Goal: Information Seeking & Learning: Learn about a topic

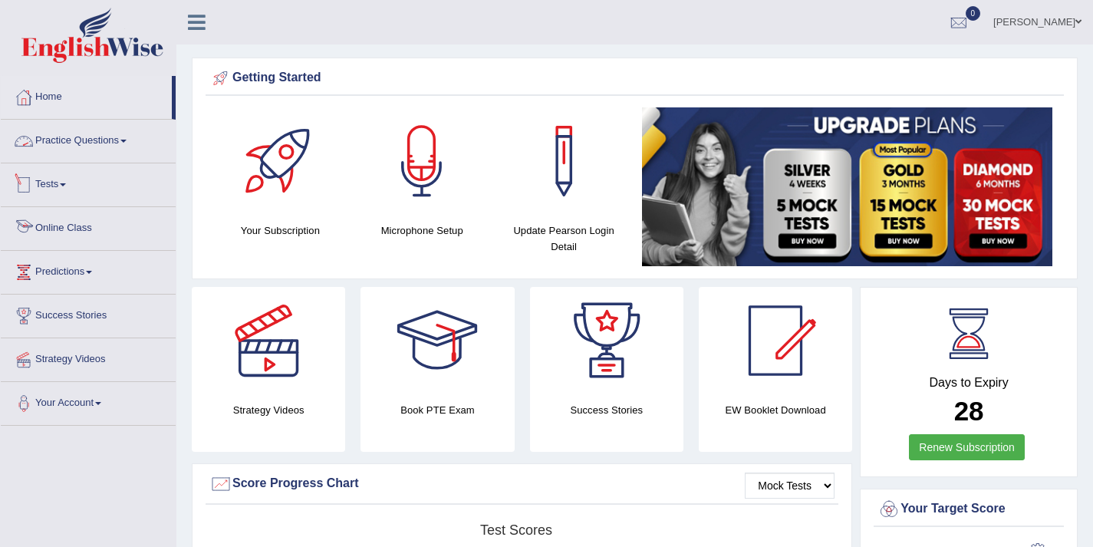
click at [77, 229] on link "Online Class" at bounding box center [88, 226] width 175 height 38
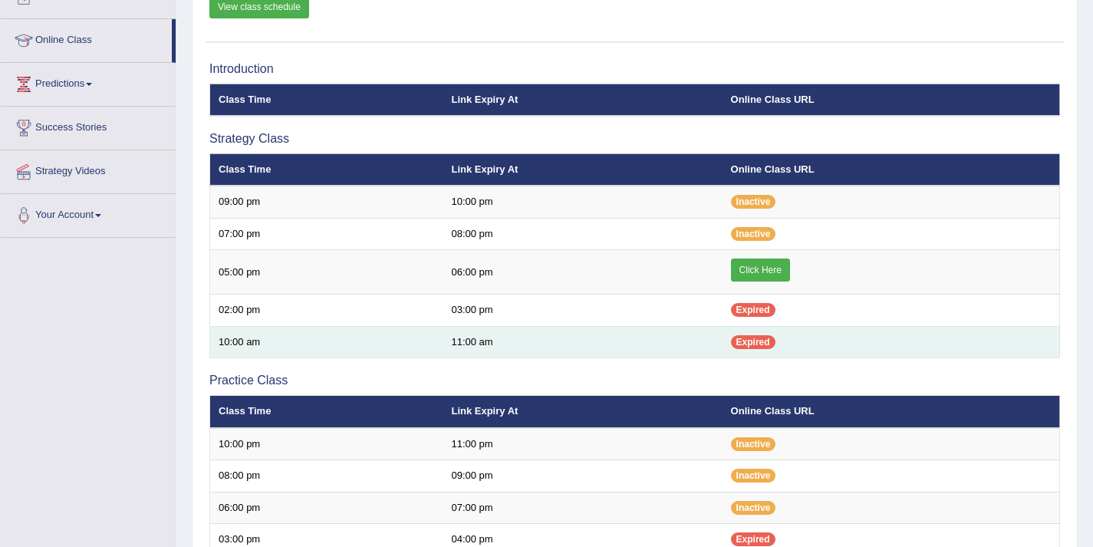
scroll to position [191, 0]
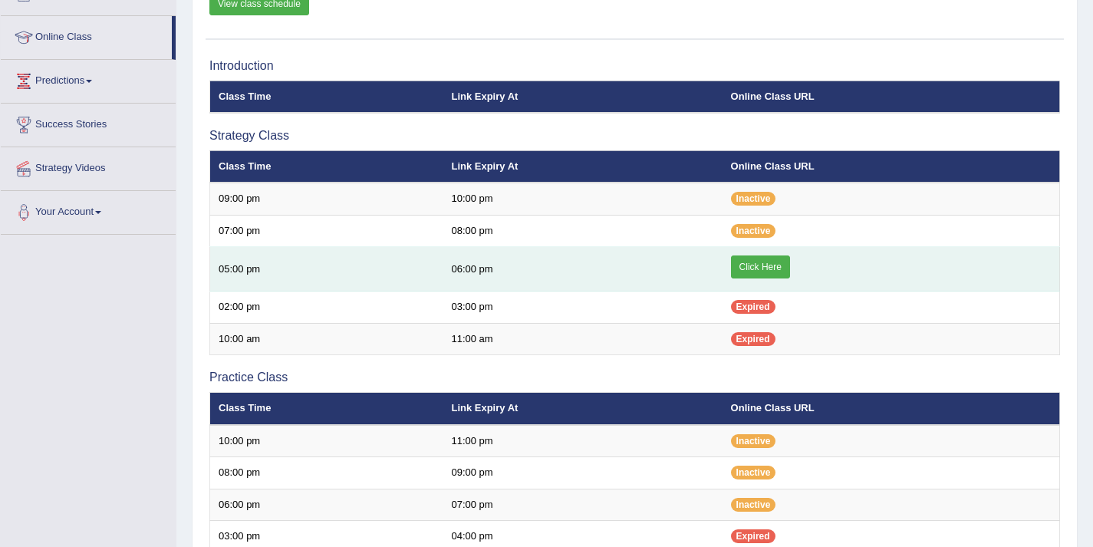
click at [750, 266] on link "Click Here" at bounding box center [760, 266] width 59 height 23
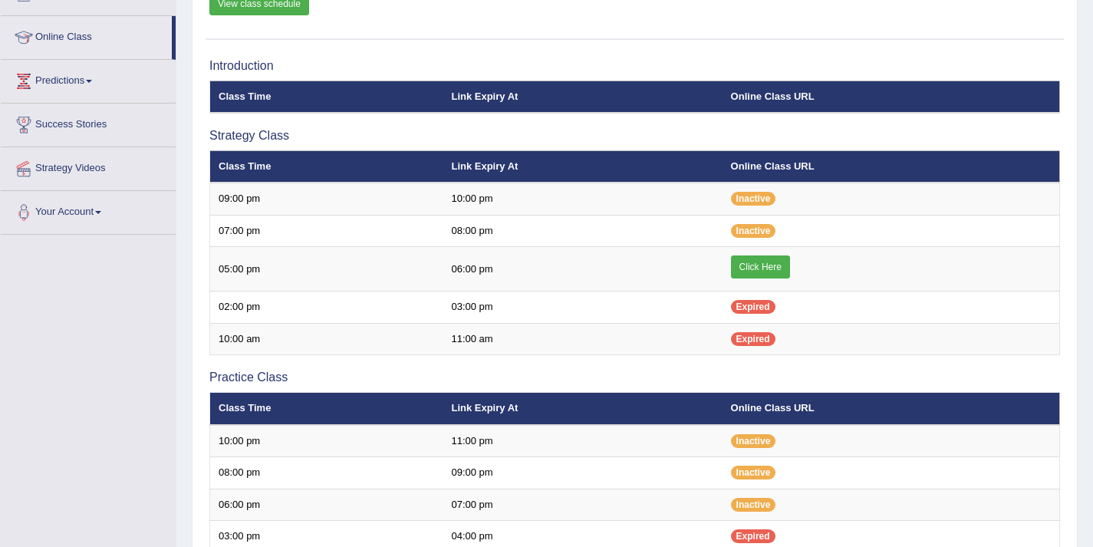
scroll to position [191, 0]
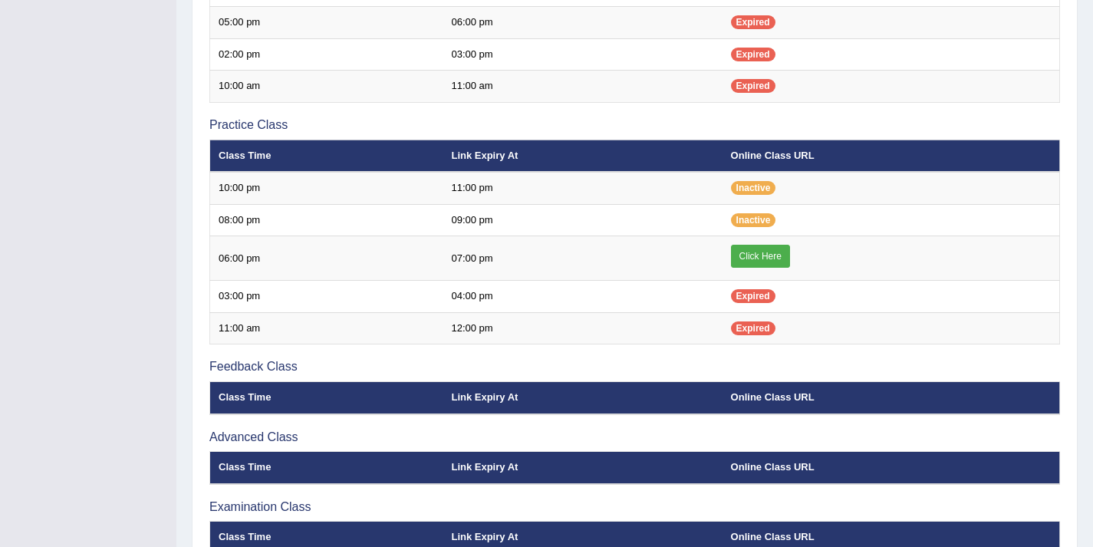
scroll to position [423, 0]
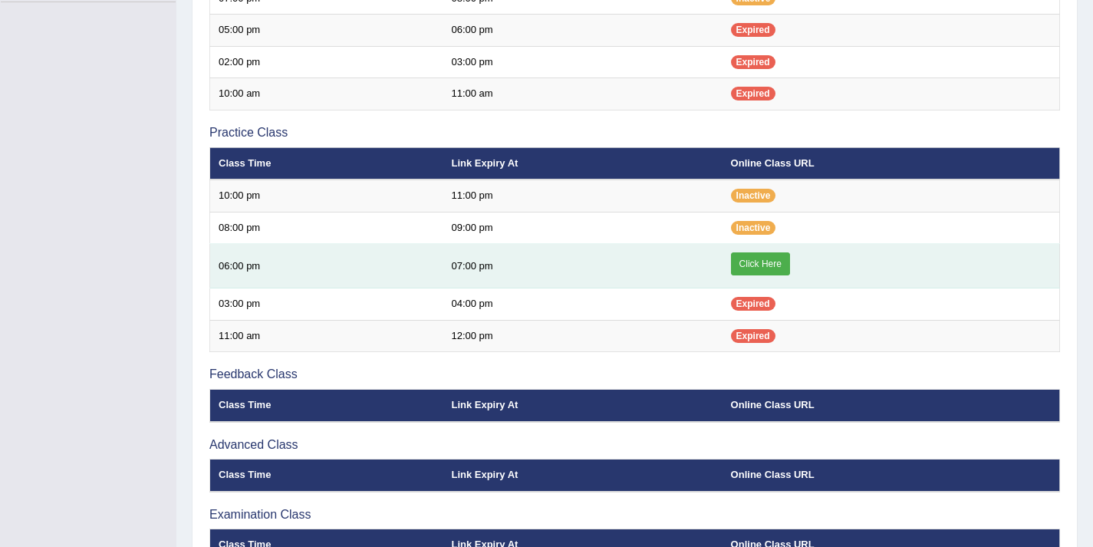
click at [768, 268] on link "Click Here" at bounding box center [760, 263] width 59 height 23
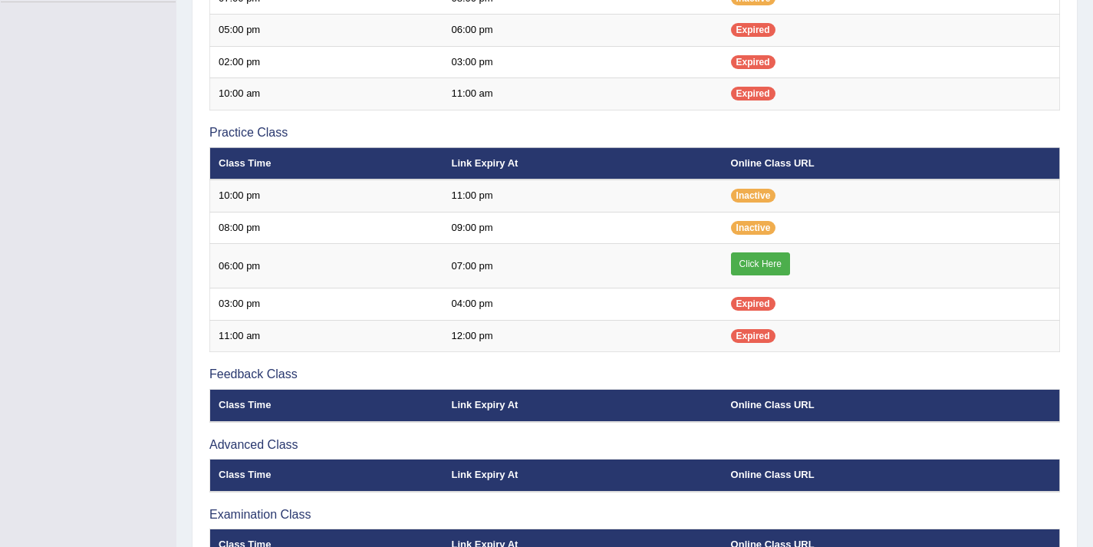
scroll to position [423, 0]
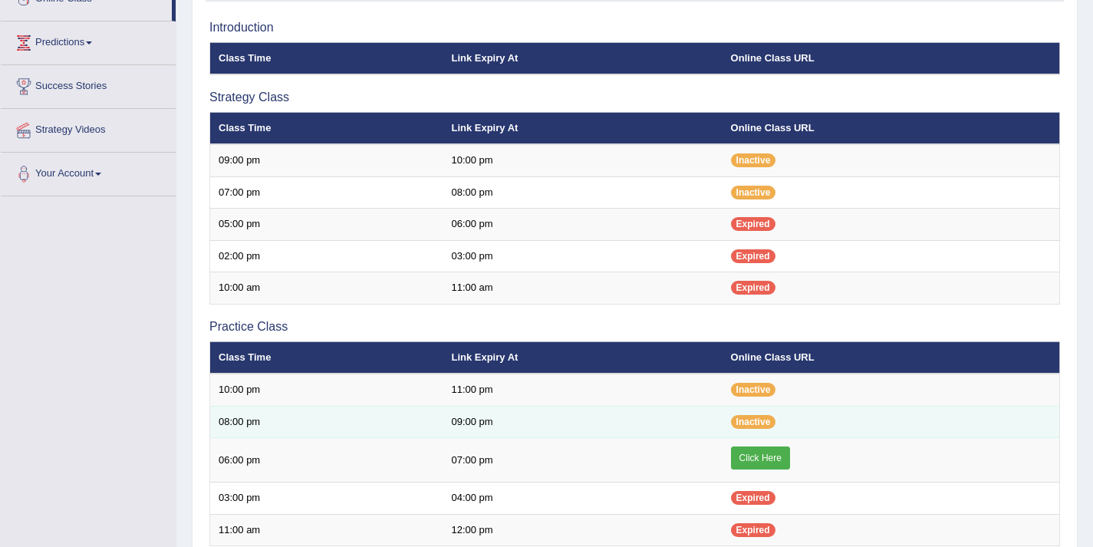
scroll to position [189, 0]
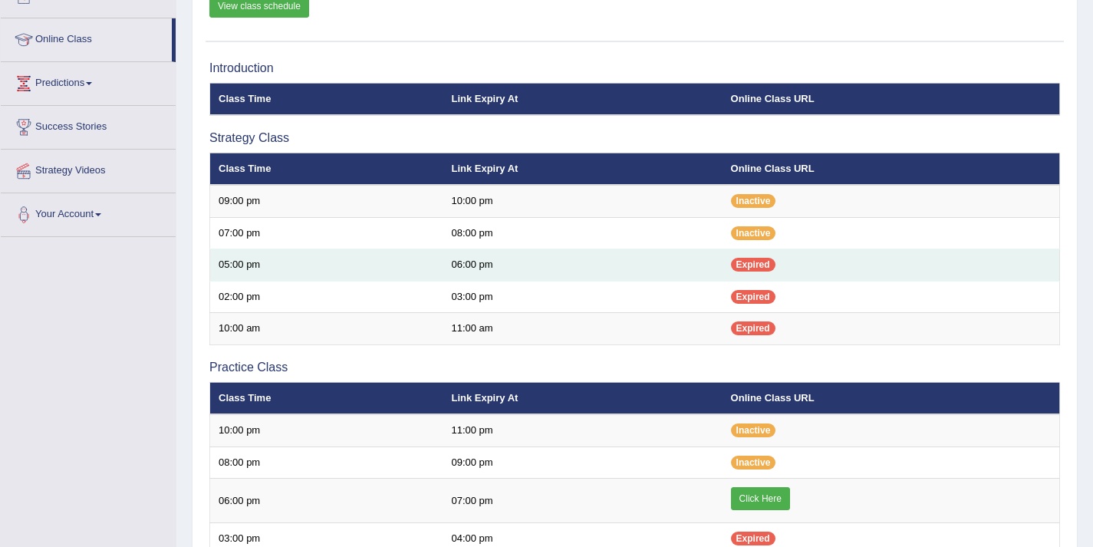
scroll to position [293, 0]
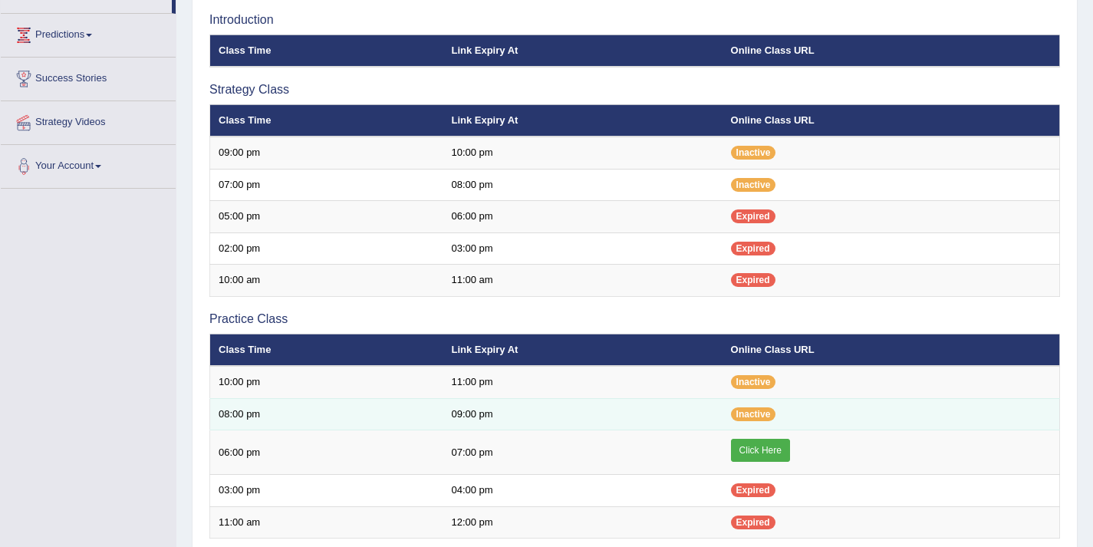
scroll to position [235, 0]
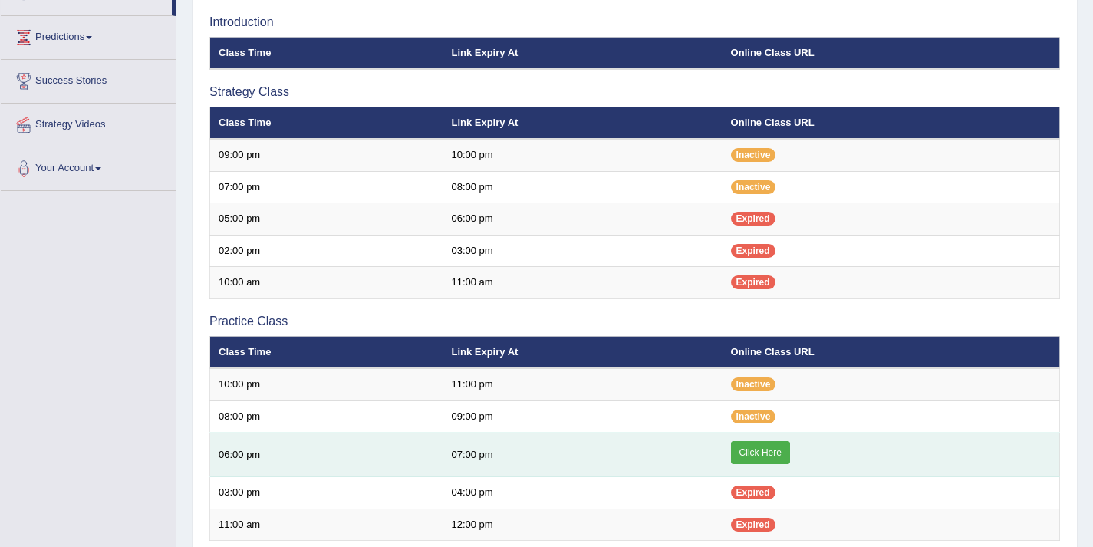
click at [762, 456] on link "Click Here" at bounding box center [760, 452] width 59 height 23
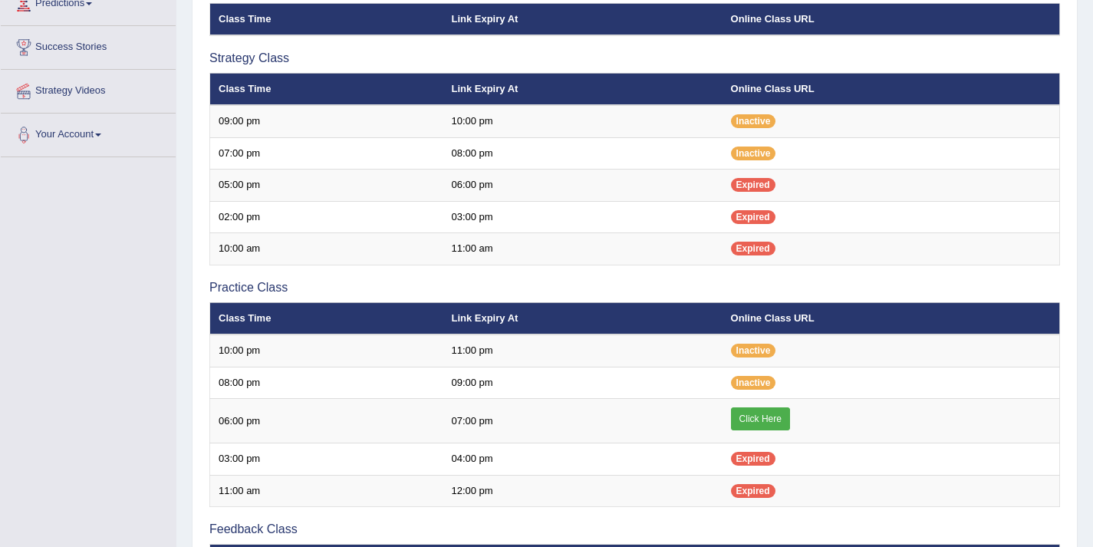
scroll to position [517, 0]
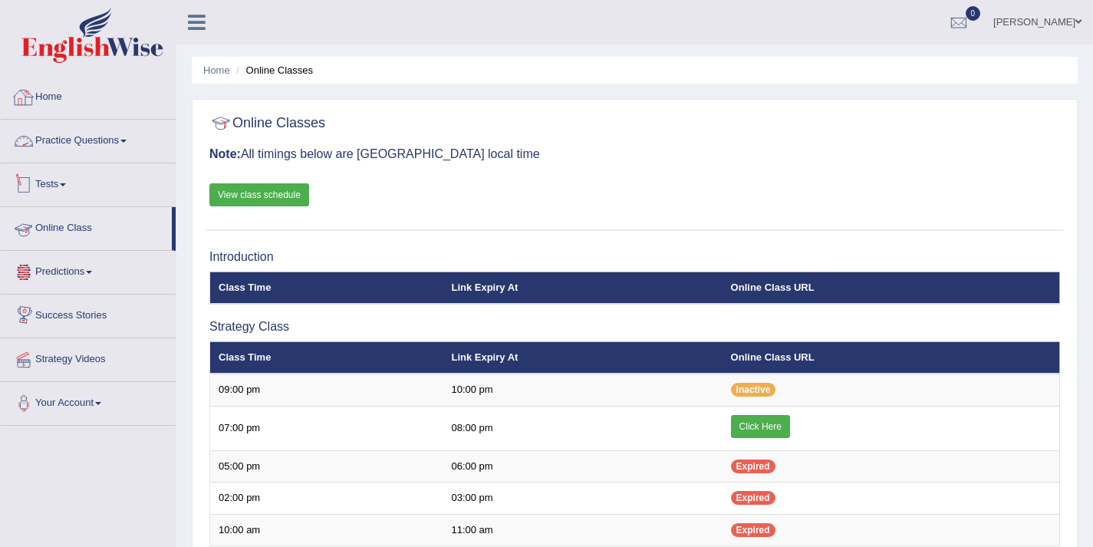
click at [64, 135] on link "Practice Questions" at bounding box center [88, 139] width 175 height 38
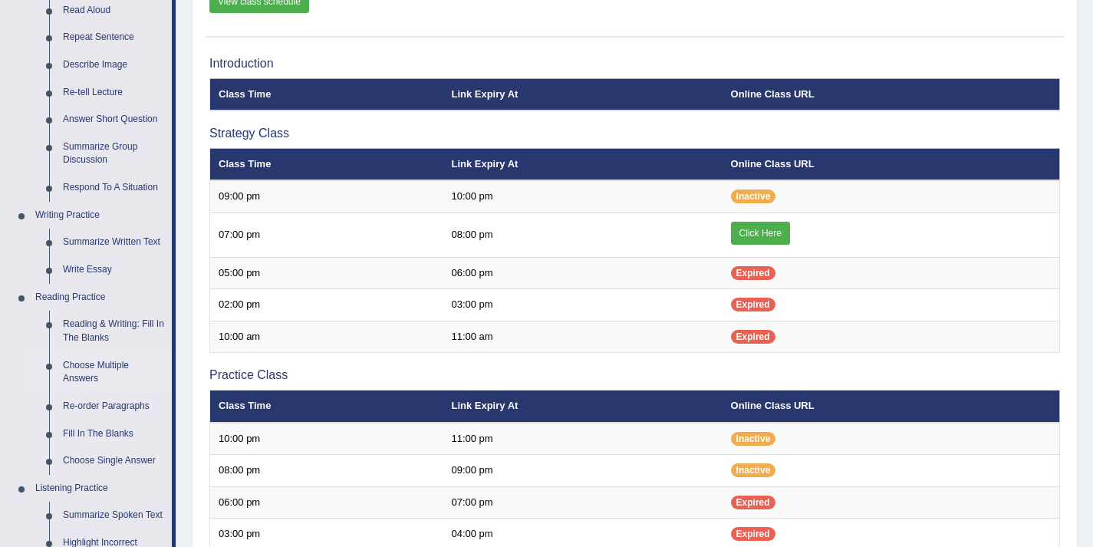
scroll to position [225, 0]
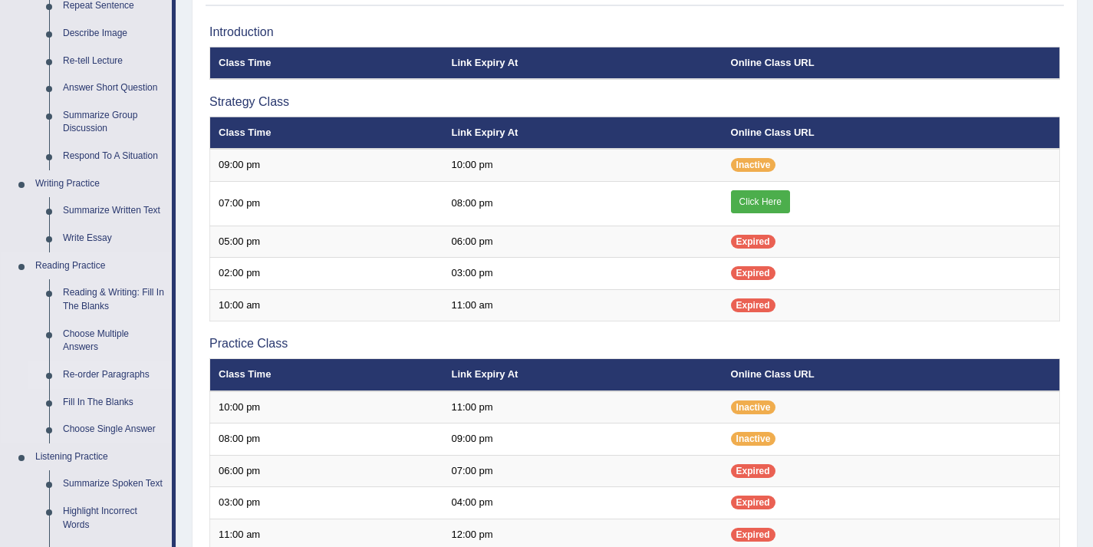
click at [126, 373] on link "Re-order Paragraphs" at bounding box center [114, 375] width 116 height 28
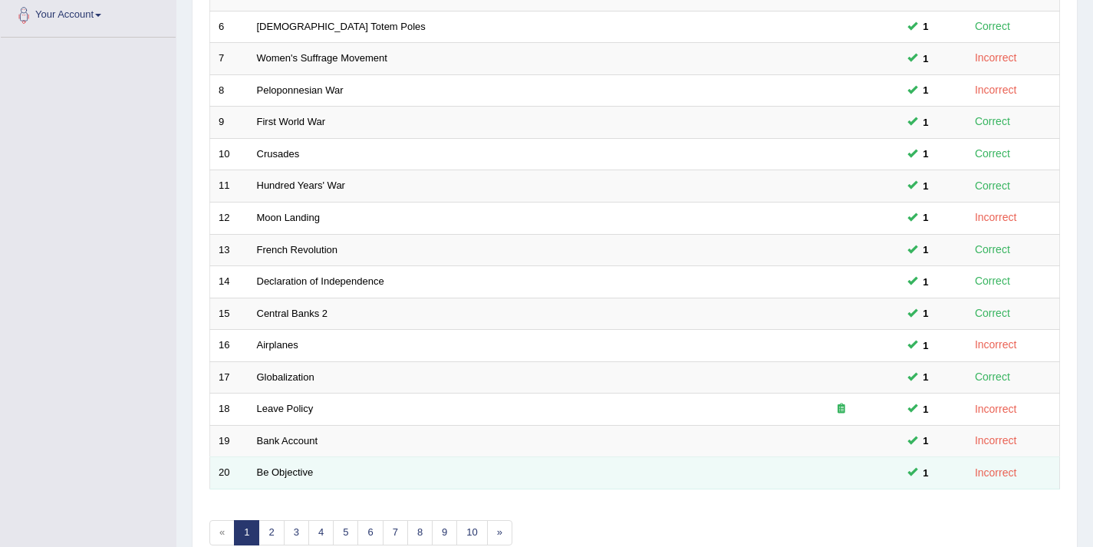
scroll to position [469, 0]
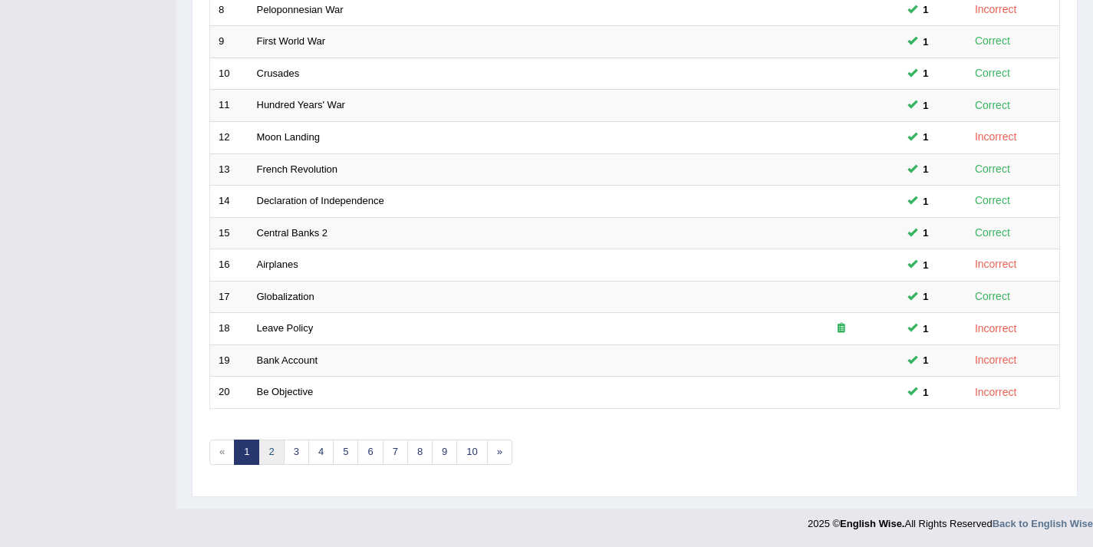
click at [265, 451] on link "2" at bounding box center [270, 451] width 25 height 25
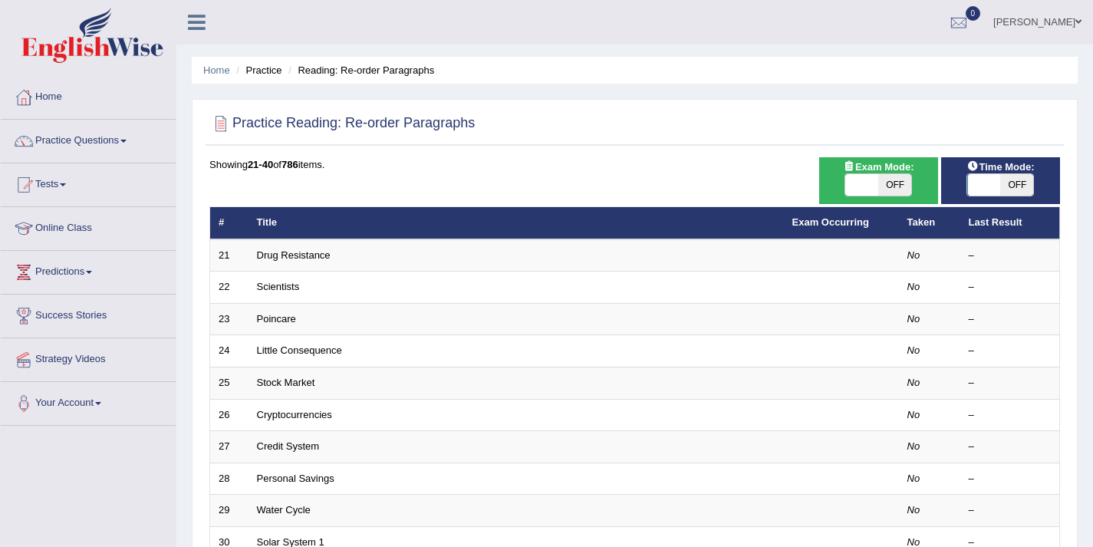
click at [1021, 184] on span "OFF" at bounding box center [1016, 184] width 33 height 21
checkbox input "true"
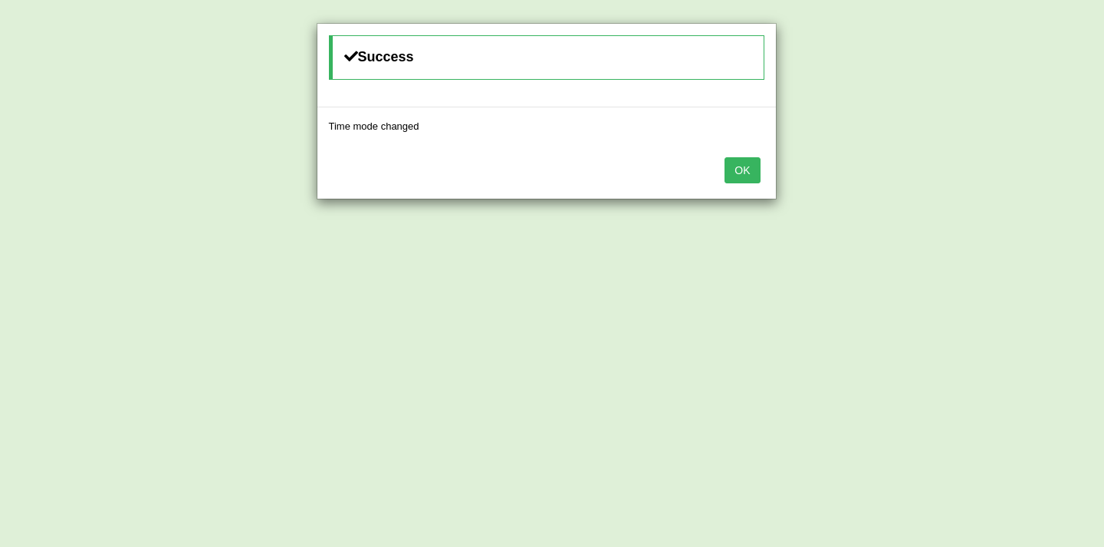
click at [742, 176] on button "OK" at bounding box center [742, 170] width 35 height 26
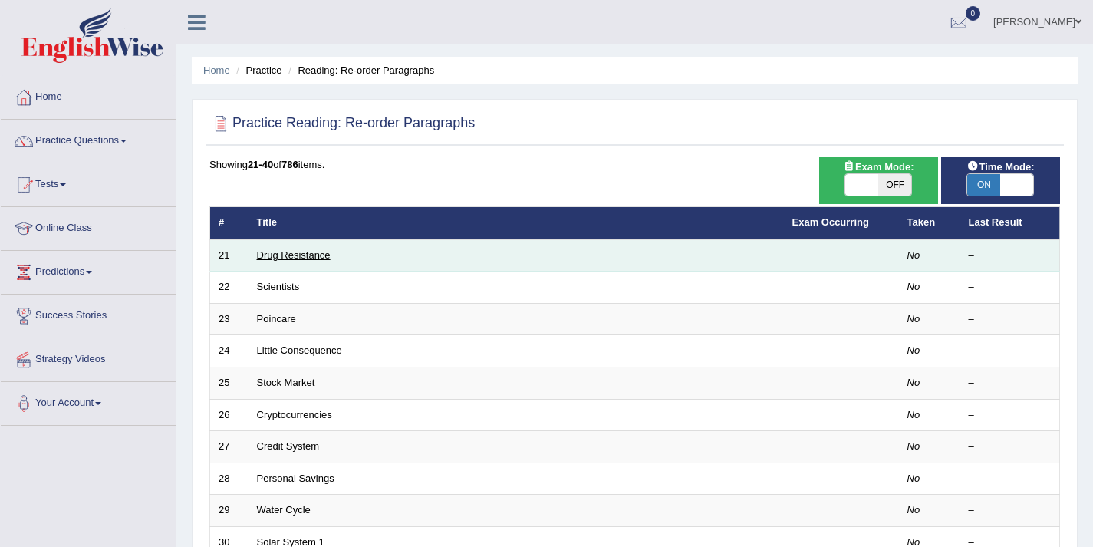
click at [289, 258] on link "Drug Resistance" at bounding box center [294, 255] width 74 height 12
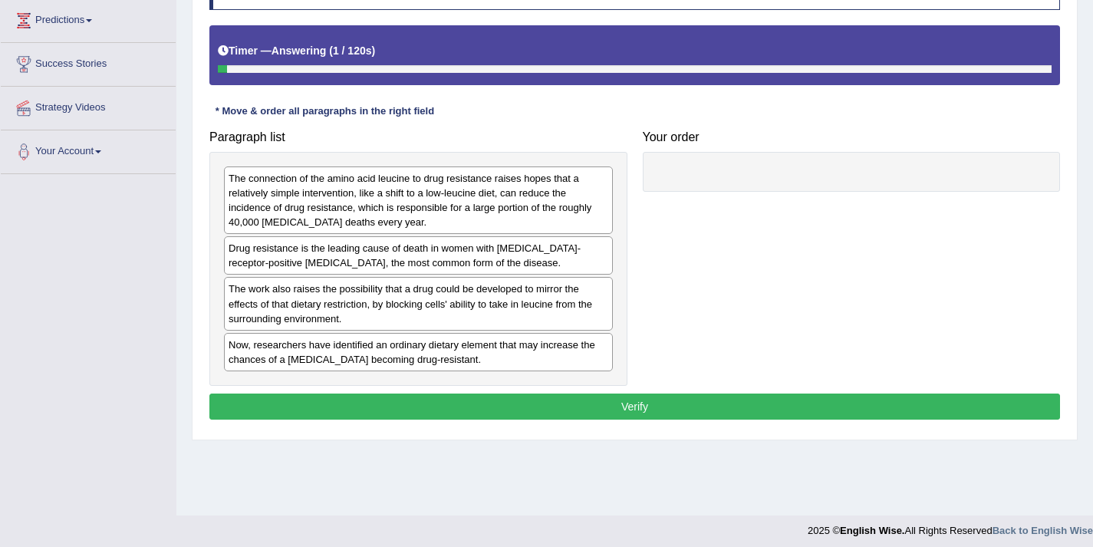
scroll to position [258, 0]
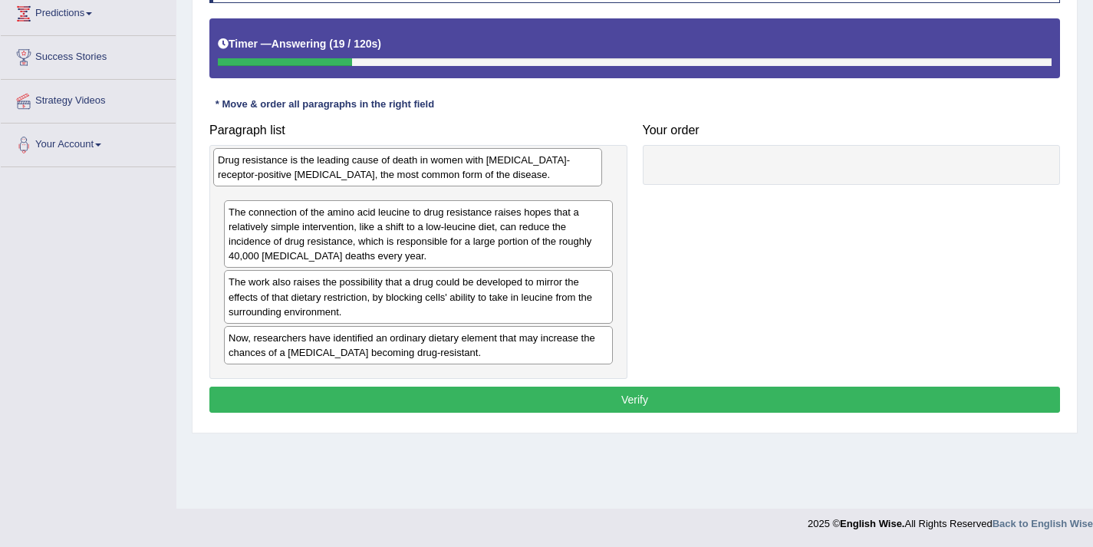
drag, startPoint x: 314, startPoint y: 258, endPoint x: 304, endPoint y: 177, distance: 82.0
click at [304, 177] on div "Drug resistance is the leading cause of death in women with estrogen-receptor-p…" at bounding box center [407, 167] width 389 height 38
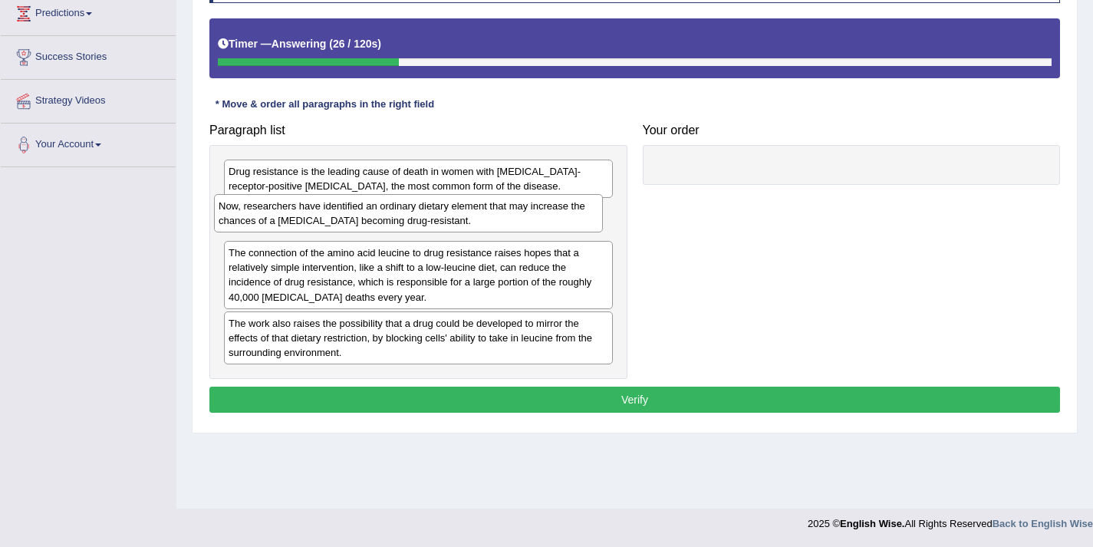
drag, startPoint x: 344, startPoint y: 343, endPoint x: 334, endPoint y: 211, distance: 132.3
click at [334, 211] on div "Now, researchers have identified an ordinary dietary element that may increase …" at bounding box center [408, 213] width 389 height 38
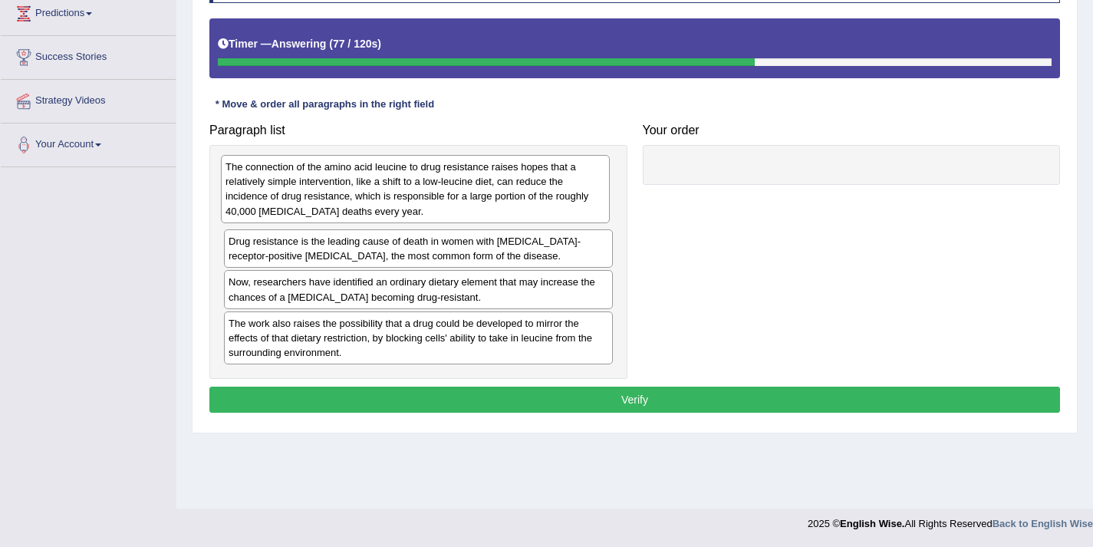
drag, startPoint x: 290, startPoint y: 262, endPoint x: 287, endPoint y: 176, distance: 86.7
click at [287, 176] on div "The connection of the amino acid leucine to drug resistance raises hopes that a…" at bounding box center [415, 188] width 389 height 67
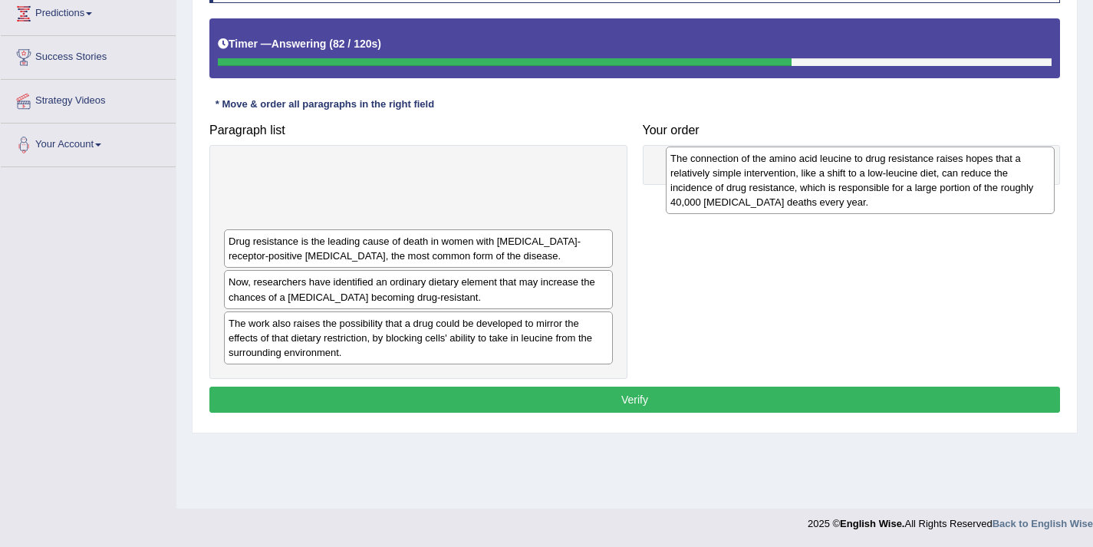
drag, startPoint x: 280, startPoint y: 202, endPoint x: 722, endPoint y: 189, distance: 441.9
click at [722, 189] on div "The connection of the amino acid leucine to drug resistance raises hopes that a…" at bounding box center [860, 179] width 389 height 67
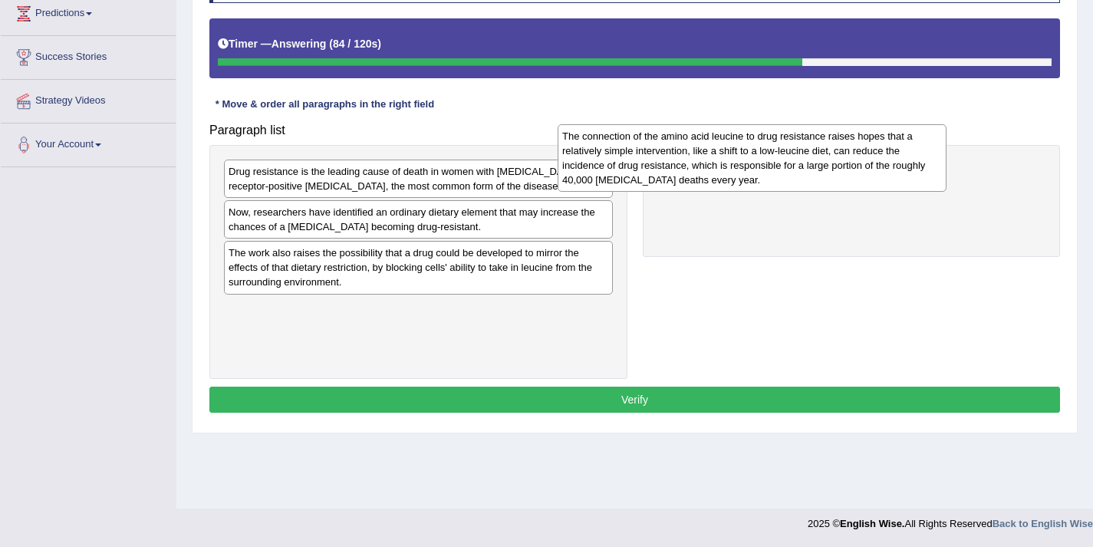
drag, startPoint x: 396, startPoint y: 191, endPoint x: 739, endPoint y: 166, distance: 343.7
click at [739, 166] on div "The connection of the amino acid leucine to drug resistance raises hopes that a…" at bounding box center [752, 157] width 389 height 67
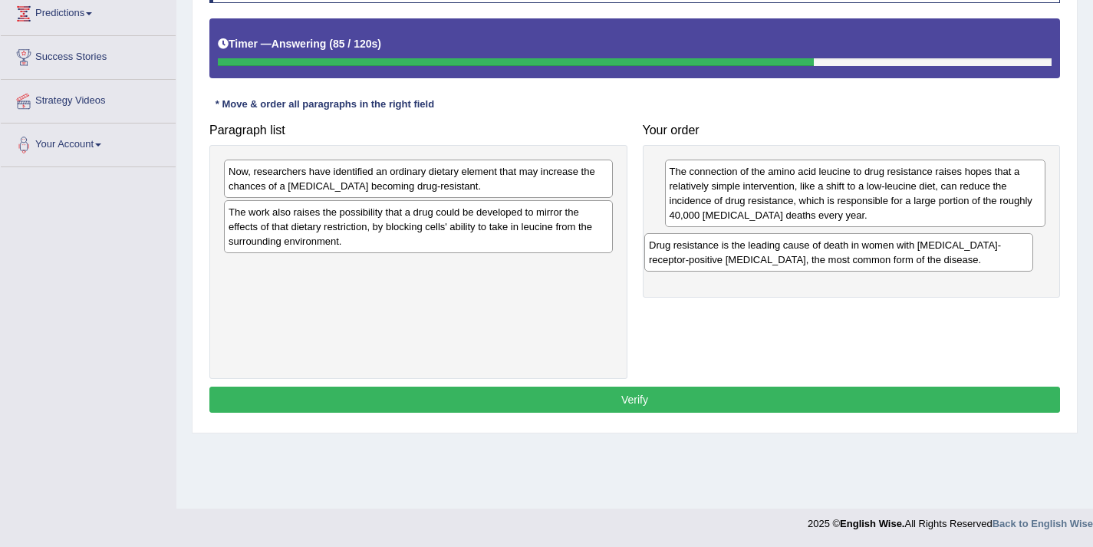
drag, startPoint x: 337, startPoint y: 186, endPoint x: 757, endPoint y: 259, distance: 426.7
click at [757, 259] on div "Drug resistance is the leading cause of death in women with estrogen-receptor-p…" at bounding box center [838, 252] width 389 height 38
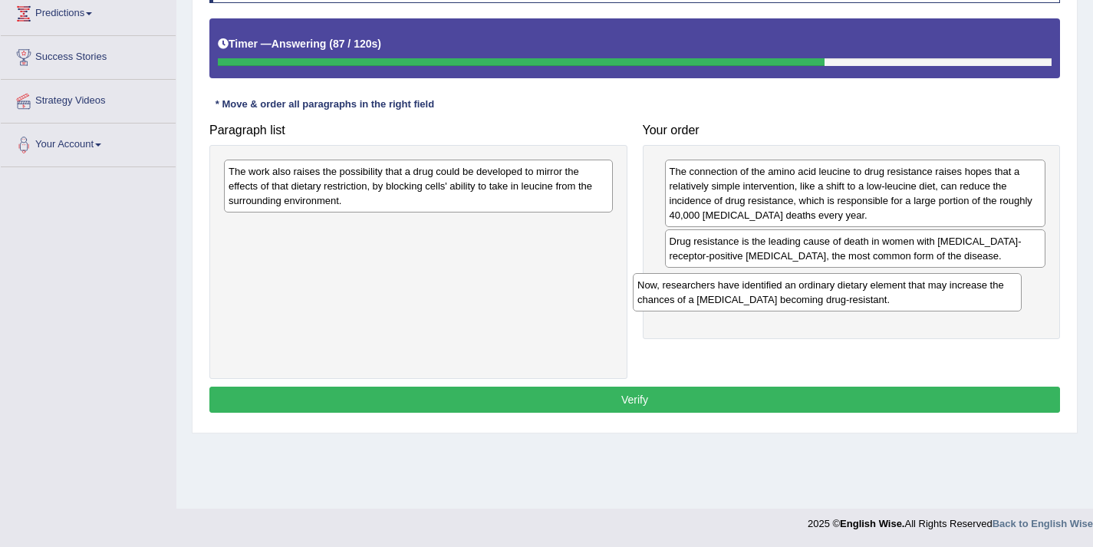
drag, startPoint x: 373, startPoint y: 188, endPoint x: 782, endPoint y: 301, distance: 424.2
click at [782, 301] on div "Now, researchers have identified an ordinary dietary element that may increase …" at bounding box center [827, 292] width 389 height 38
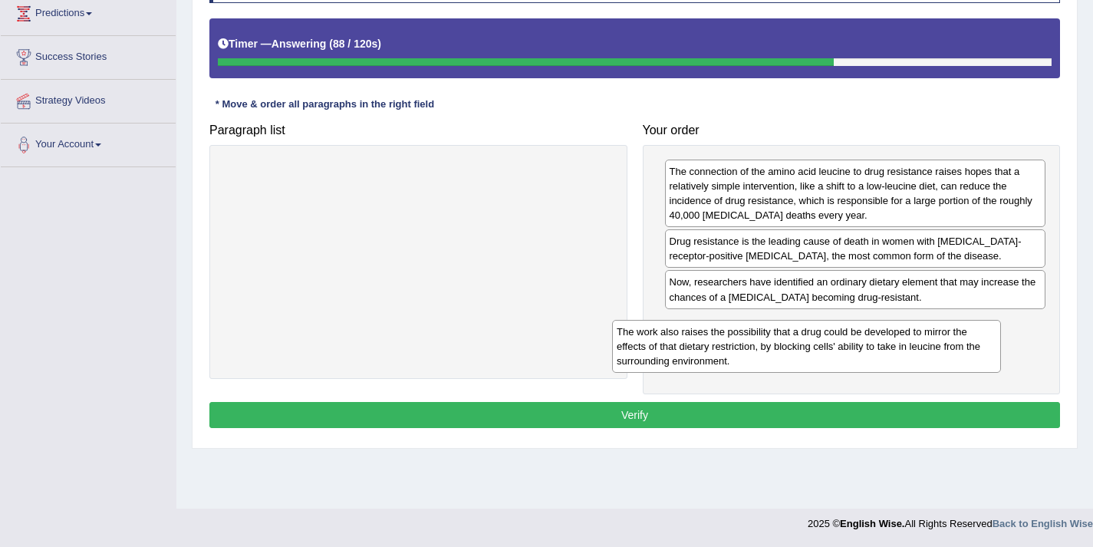
drag, startPoint x: 429, startPoint y: 189, endPoint x: 819, endPoint y: 347, distance: 421.1
click at [819, 347] on div "The work also raises the possibility that a drug could be developed to mirror t…" at bounding box center [806, 346] width 389 height 53
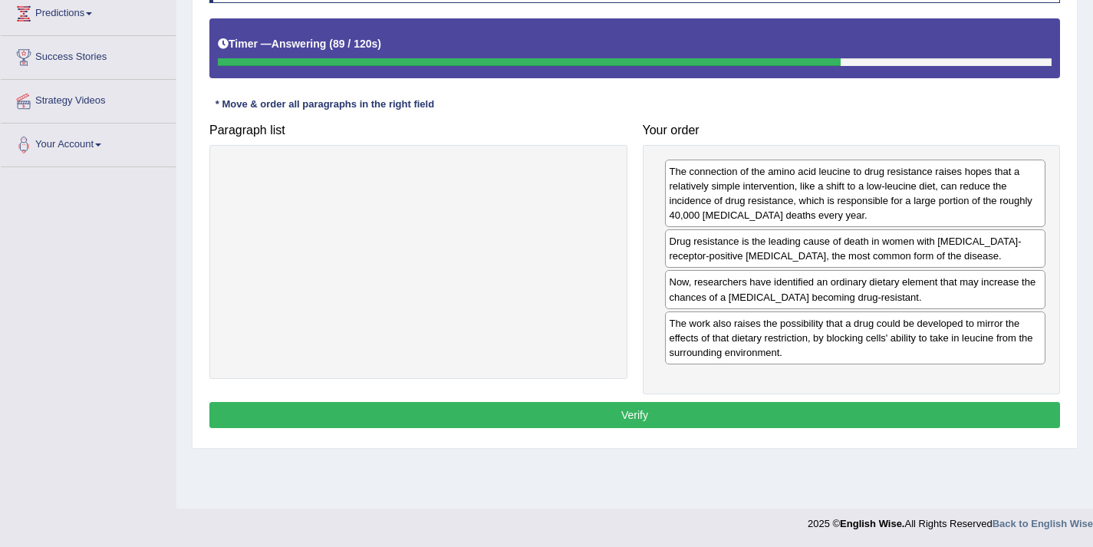
click at [642, 409] on button "Verify" at bounding box center [634, 415] width 851 height 26
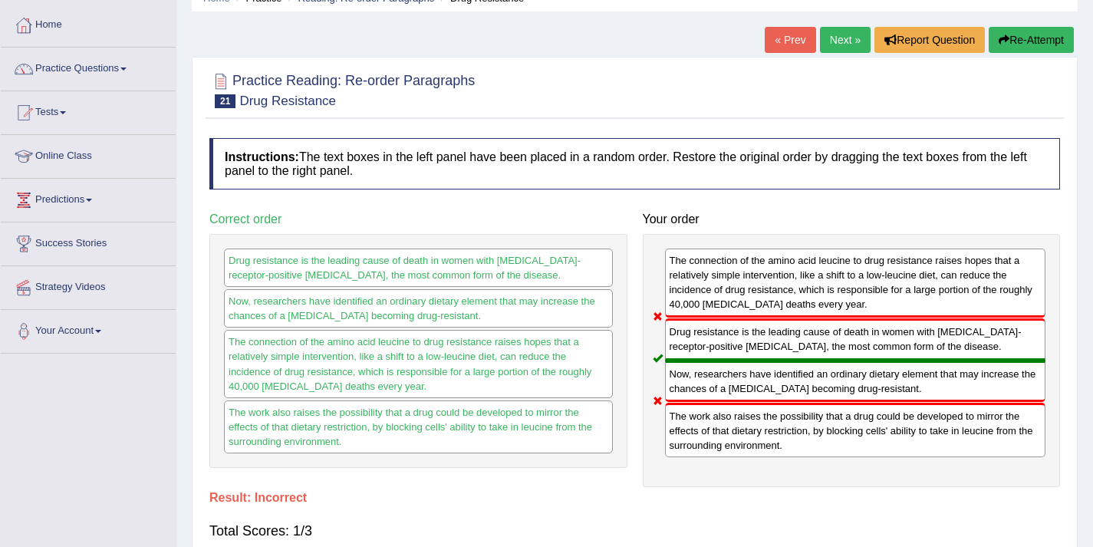
scroll to position [31, 0]
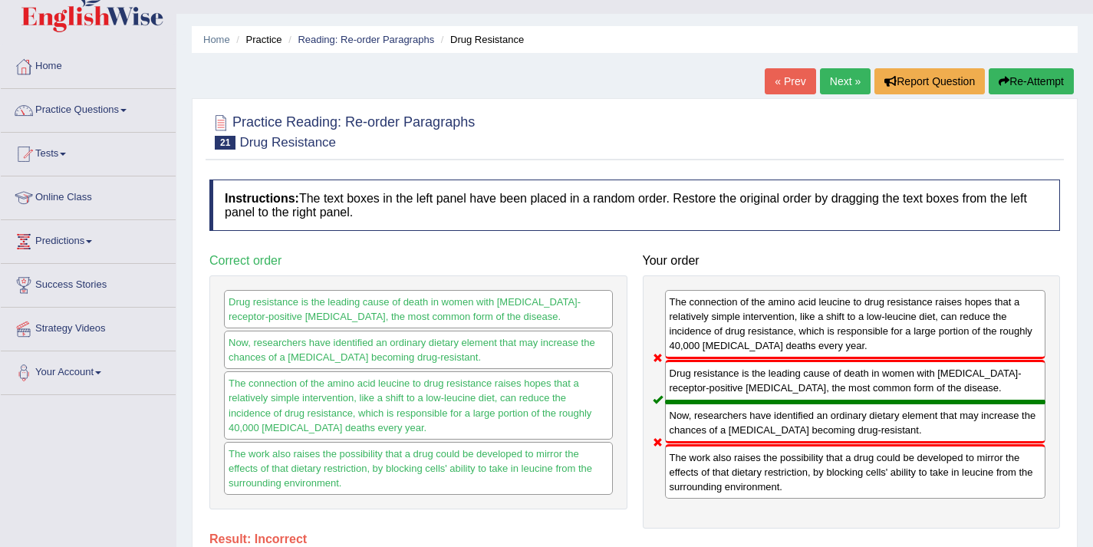
click at [832, 88] on link "Next »" at bounding box center [845, 81] width 51 height 26
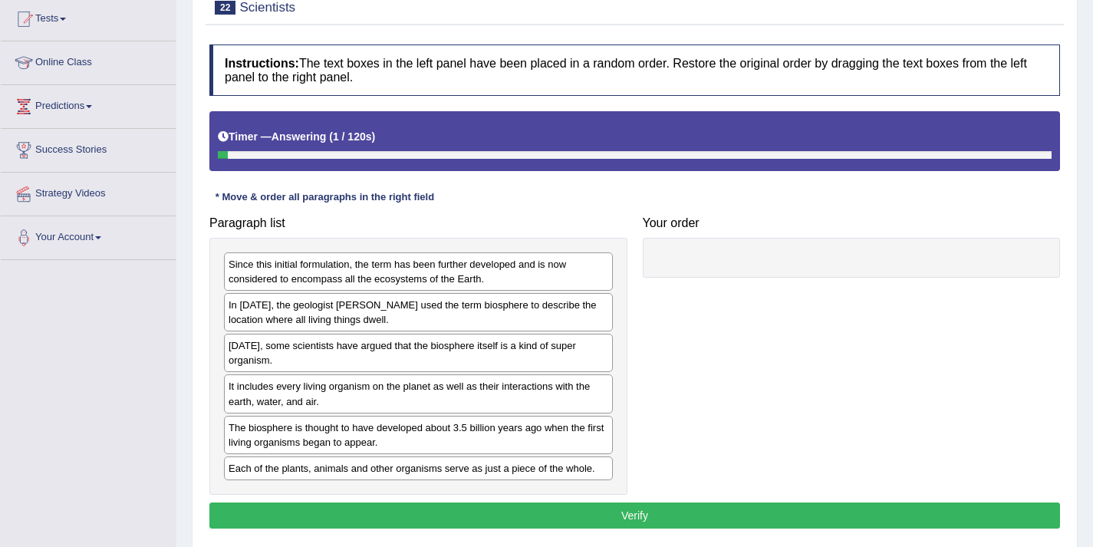
scroll to position [258, 0]
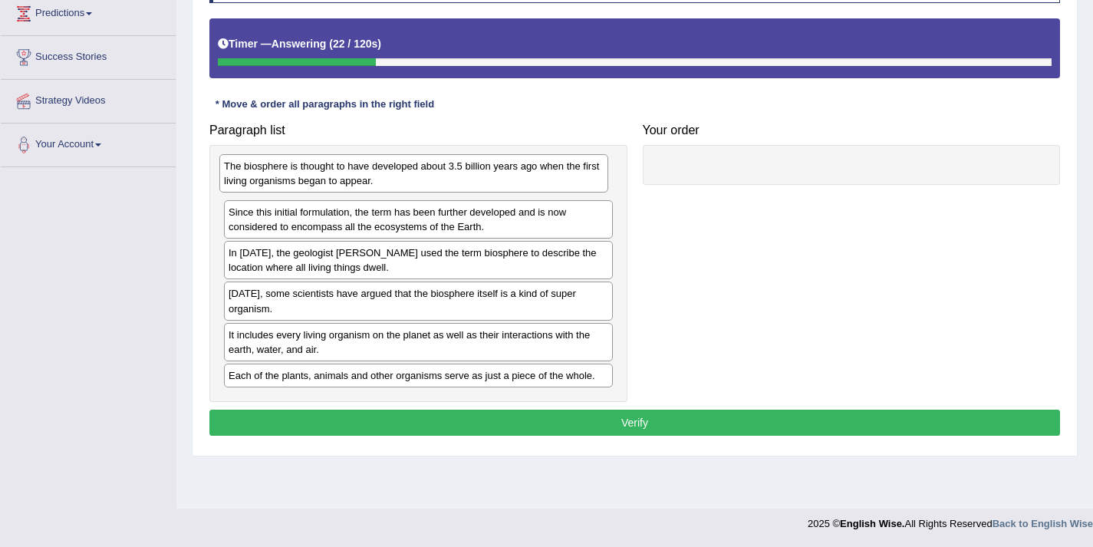
drag, startPoint x: 281, startPoint y: 341, endPoint x: 277, endPoint y: 173, distance: 168.8
click at [277, 173] on div "The biosphere is thought to have developed about 3.5 billion years ago when the…" at bounding box center [413, 173] width 389 height 38
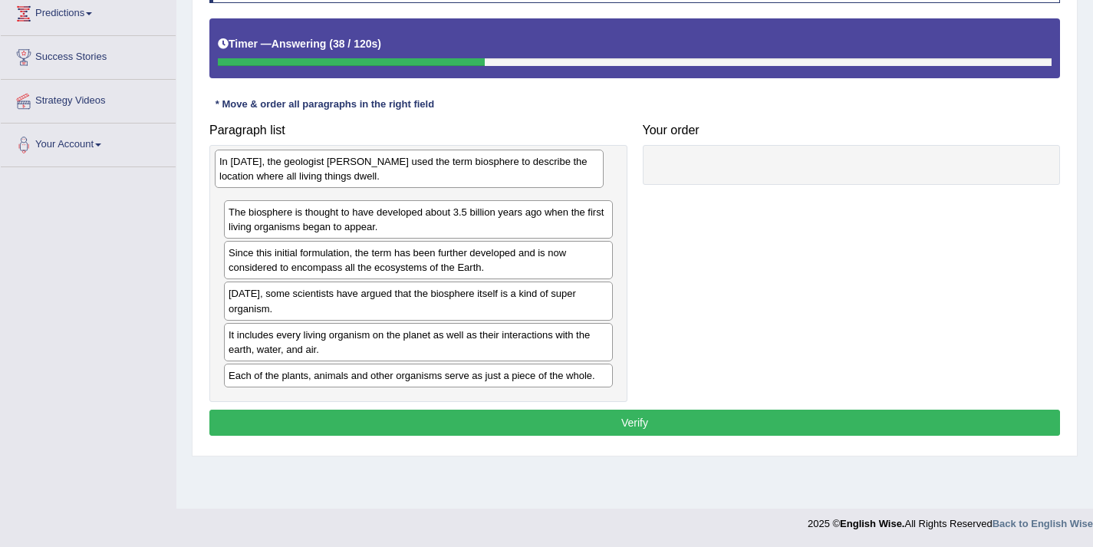
drag, startPoint x: 332, startPoint y: 265, endPoint x: 323, endPoint y: 174, distance: 91.7
click at [323, 174] on div "In [DATE], the geologist [PERSON_NAME] used the term biosphere to describe the …" at bounding box center [409, 169] width 389 height 38
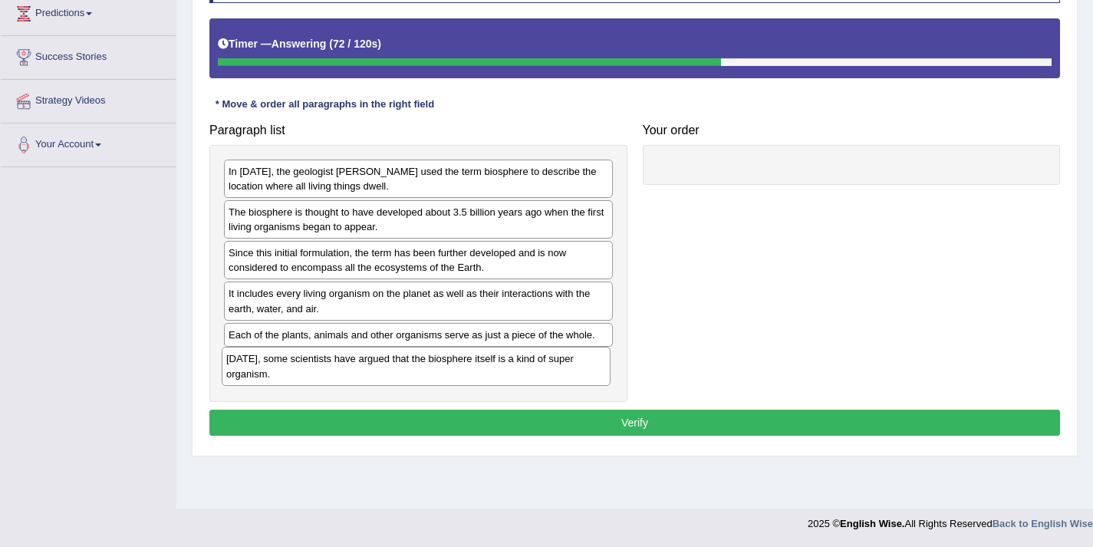
drag, startPoint x: 298, startPoint y: 295, endPoint x: 295, endPoint y: 360, distance: 65.2
click at [295, 360] on div "[DATE], some scientists have argued that the biosphere itself is a kind of supe…" at bounding box center [416, 366] width 389 height 38
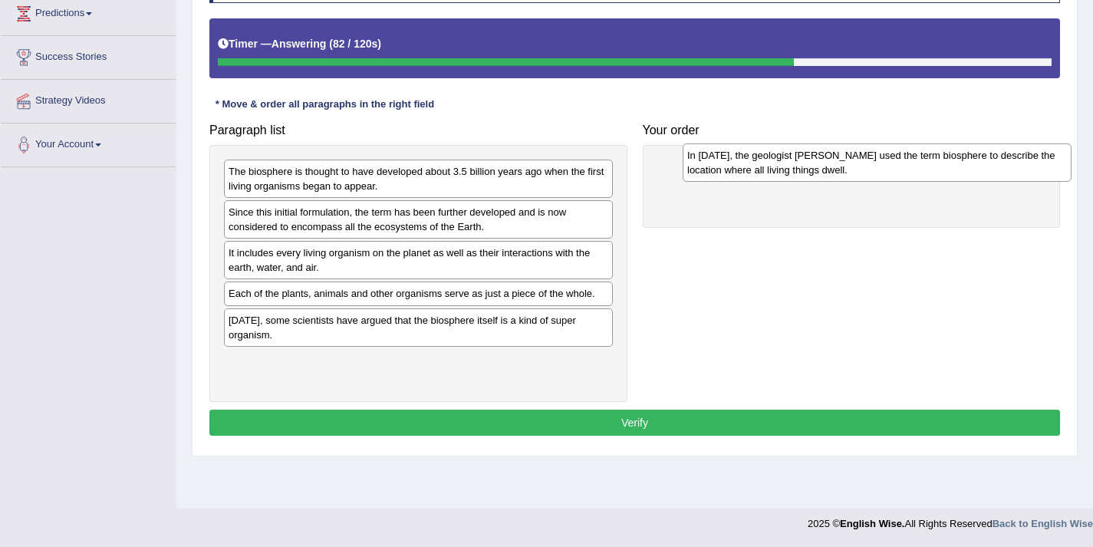
drag, startPoint x: 274, startPoint y: 183, endPoint x: 707, endPoint y: 185, distance: 433.3
click at [725, 169] on div "In [DATE], the geologist [PERSON_NAME] used the term biosphere to describe the …" at bounding box center [877, 162] width 389 height 38
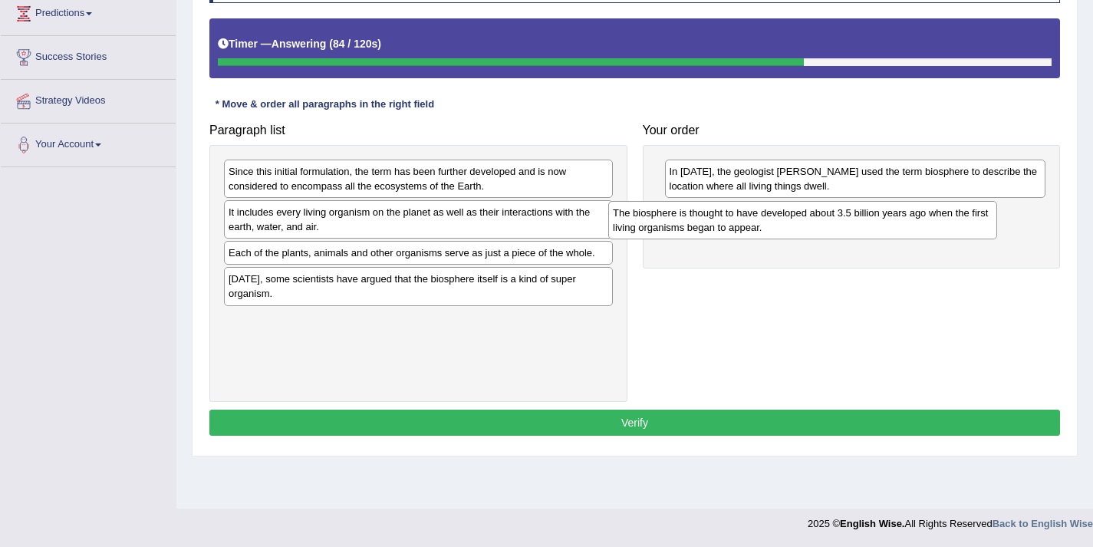
drag, startPoint x: 437, startPoint y: 173, endPoint x: 830, endPoint y: 209, distance: 394.3
click at [830, 209] on div "The biosphere is thought to have developed about 3.5 billion years ago when the…" at bounding box center [802, 220] width 389 height 38
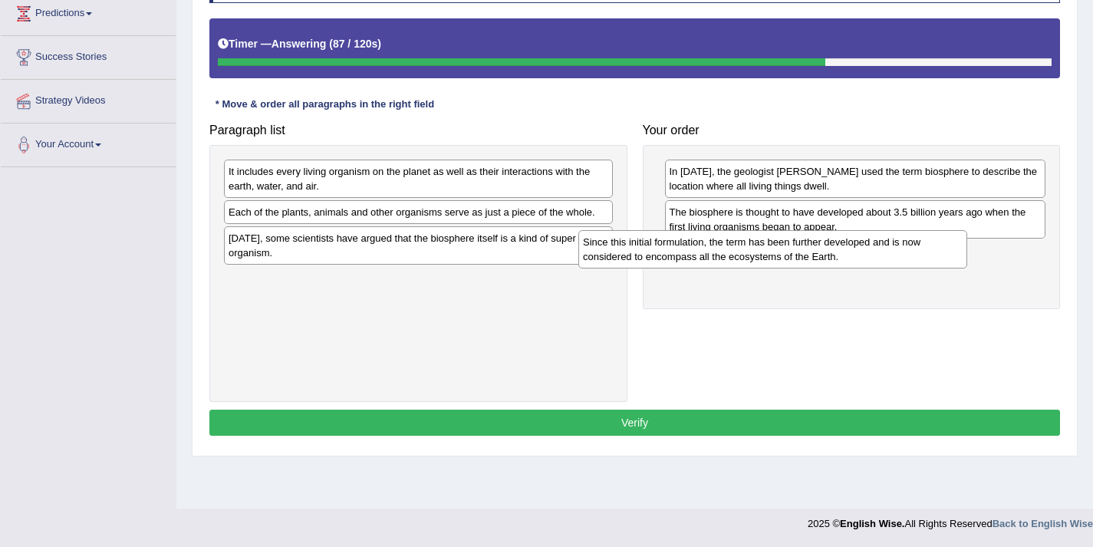
drag, startPoint x: 363, startPoint y: 170, endPoint x: 717, endPoint y: 241, distance: 361.3
click at [717, 241] on div "Since this initial formulation, the term has been further developed and is now …" at bounding box center [772, 249] width 389 height 38
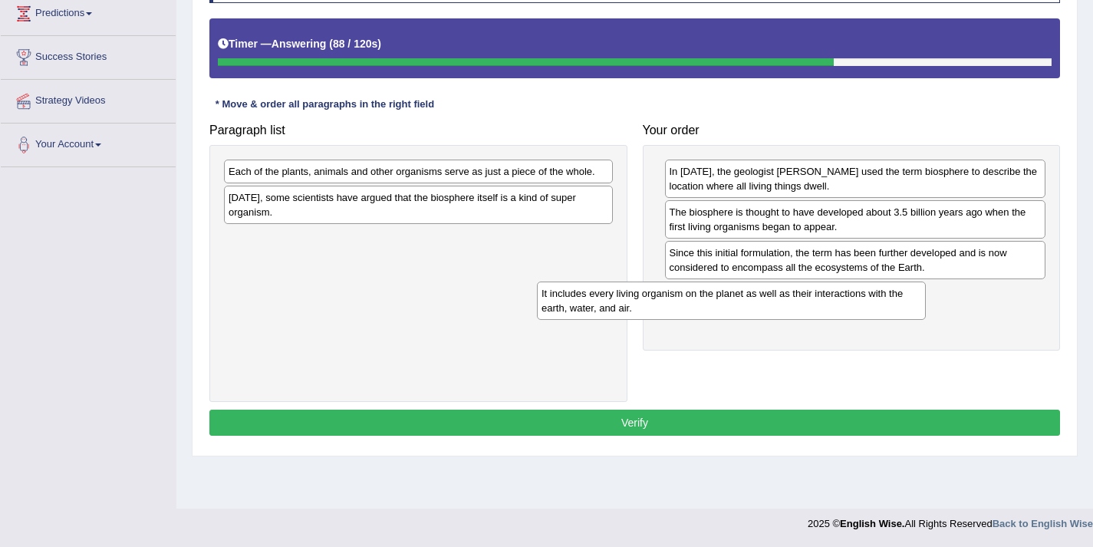
drag, startPoint x: 445, startPoint y: 172, endPoint x: 771, endPoint y: 292, distance: 347.5
click at [771, 292] on div "It includes every living organism on the planet as well as their interactions w…" at bounding box center [731, 300] width 389 height 38
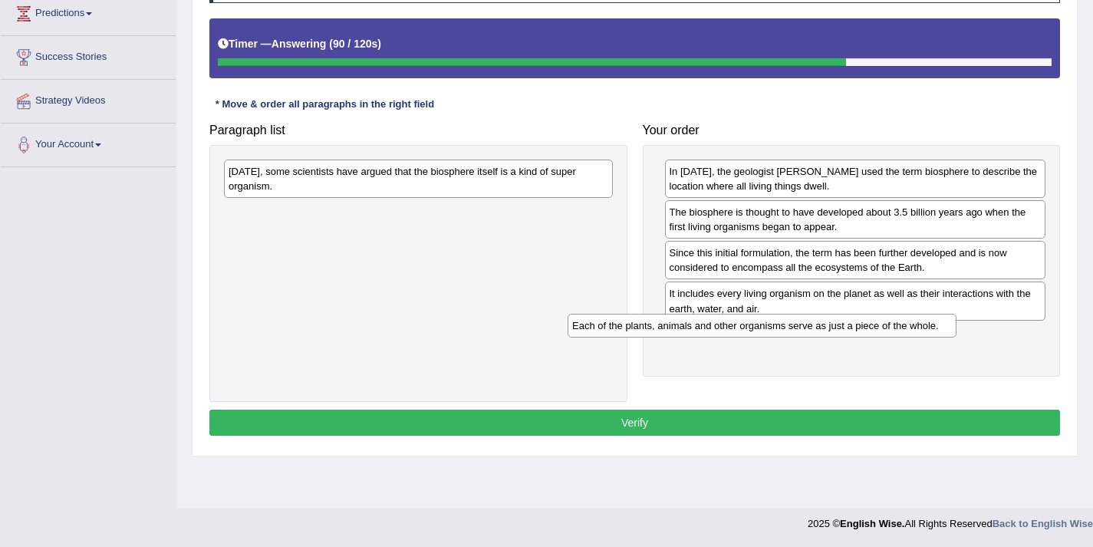
drag, startPoint x: 429, startPoint y: 176, endPoint x: 775, endPoint y: 331, distance: 379.0
click at [775, 331] on div "Each of the plants, animals and other organisms serve as just a piece of the wh…" at bounding box center [762, 326] width 389 height 24
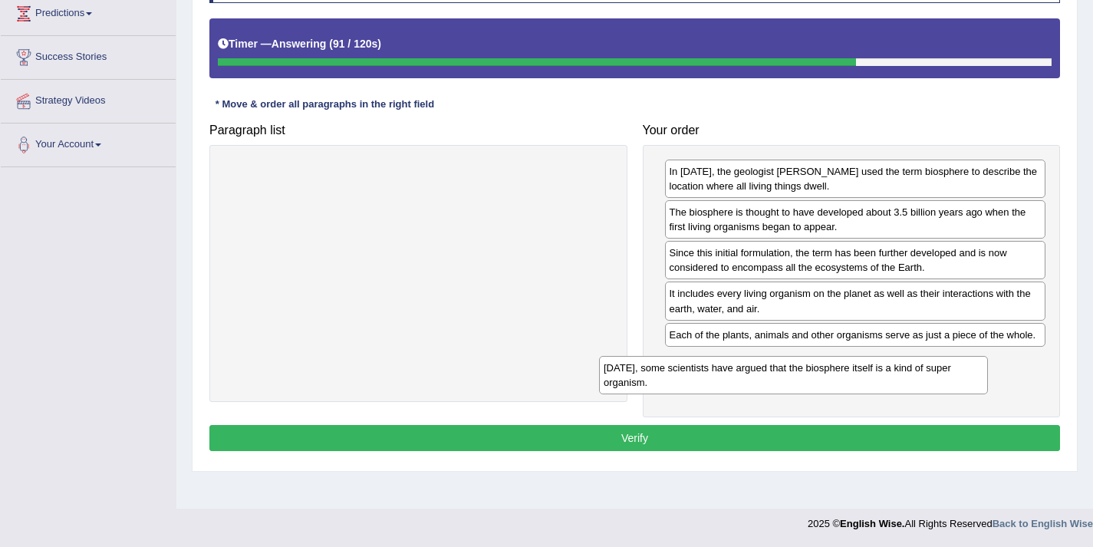
drag, startPoint x: 459, startPoint y: 186, endPoint x: 849, endPoint y: 376, distance: 433.9
click at [849, 376] on div "Today, some scientists have argued that the biosphere itself is a kind of super…" at bounding box center [793, 375] width 389 height 38
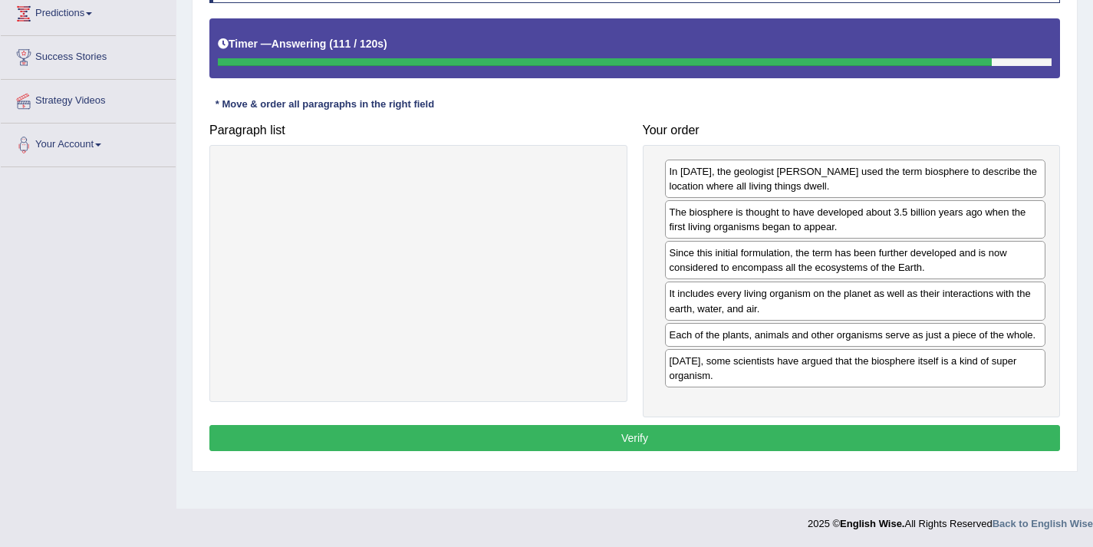
click at [685, 441] on button "Verify" at bounding box center [634, 438] width 851 height 26
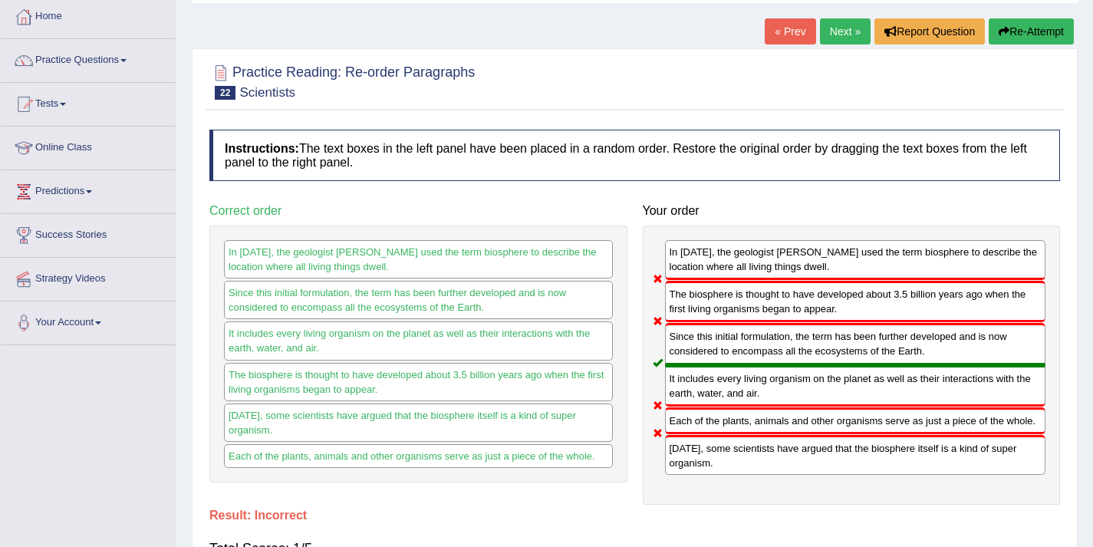
scroll to position [70, 0]
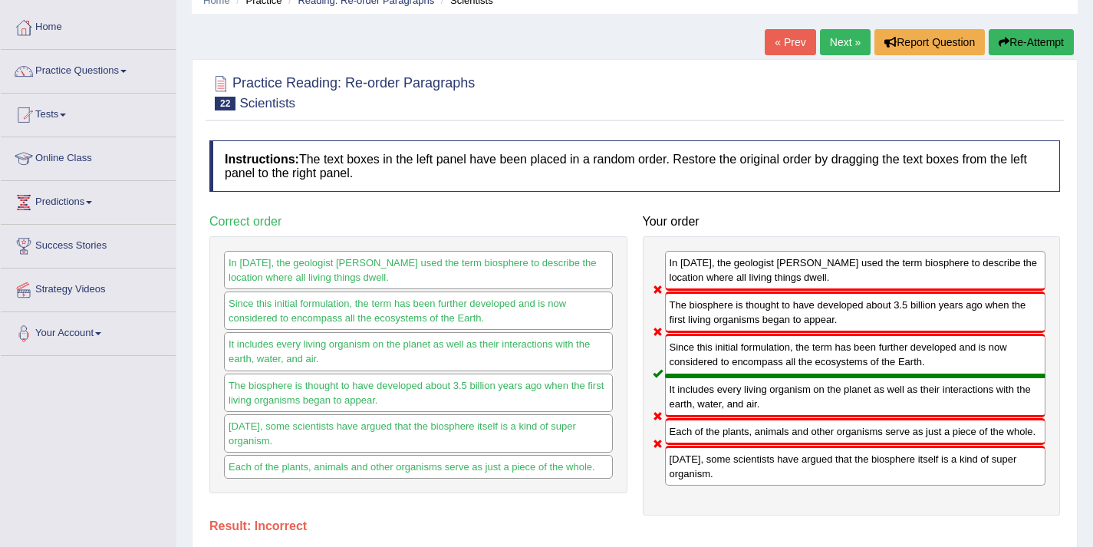
click at [826, 42] on link "Next »" at bounding box center [845, 42] width 51 height 26
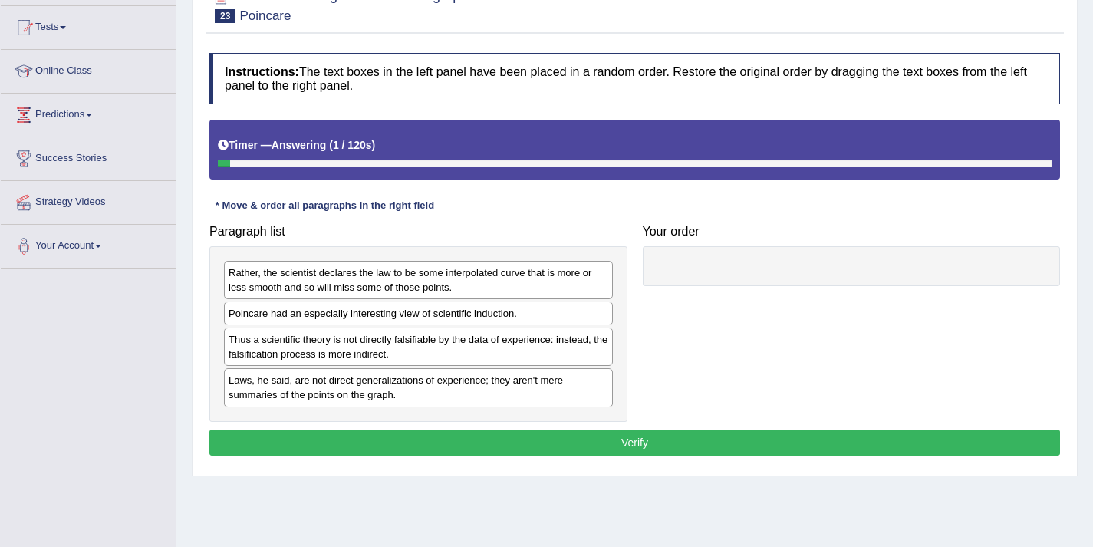
scroll to position [175, 0]
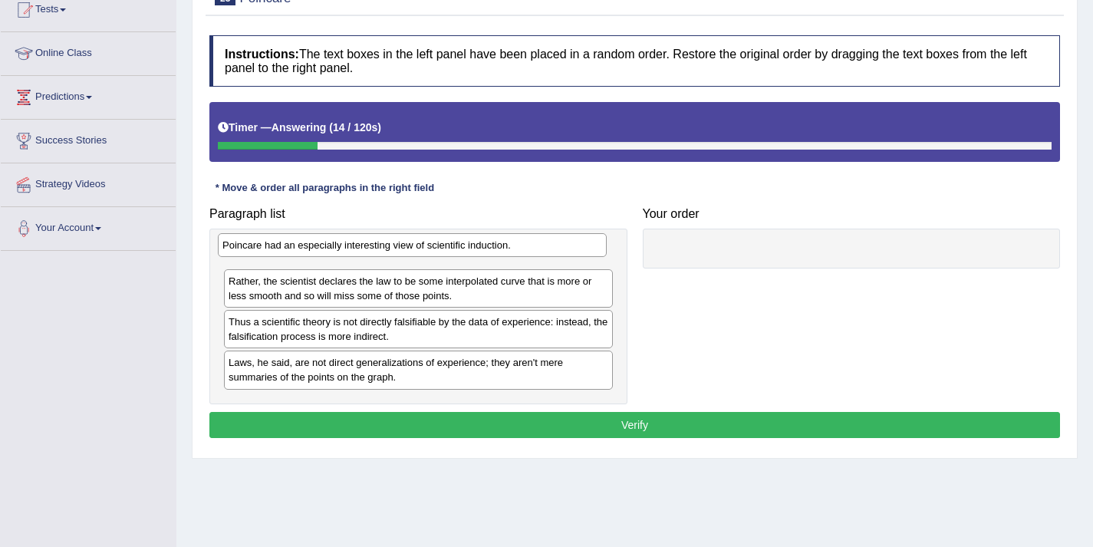
drag, startPoint x: 372, startPoint y: 302, endPoint x: 366, endPoint y: 252, distance: 51.0
click at [366, 252] on div "Poincare had an especially interesting view of scientific induction." at bounding box center [412, 245] width 389 height 24
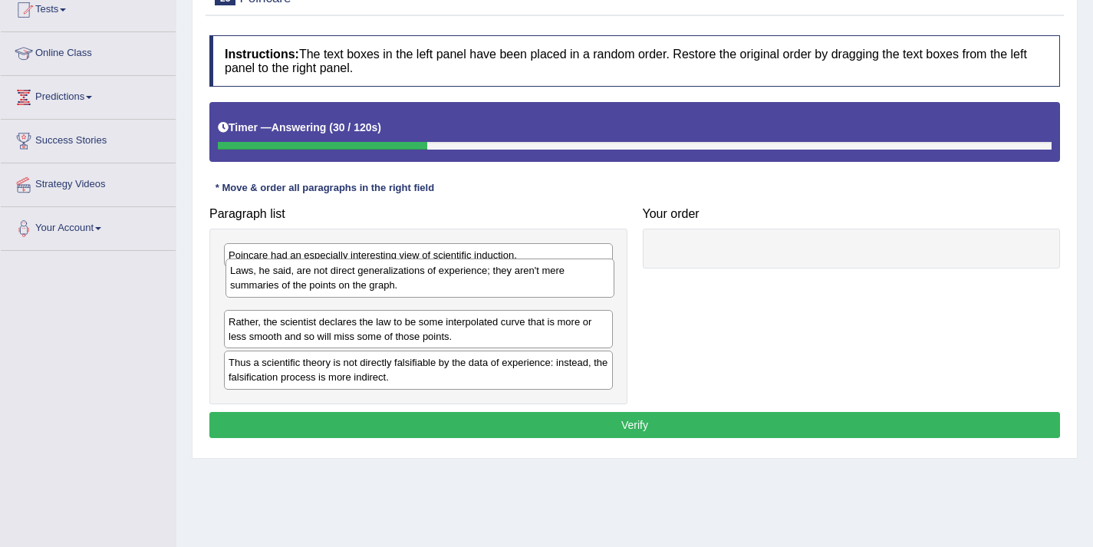
drag, startPoint x: 335, startPoint y: 375, endPoint x: 337, endPoint y: 283, distance: 92.0
click at [337, 283] on div "Laws, he said, are not direct generalizations of experience; they aren't mere s…" at bounding box center [419, 277] width 389 height 38
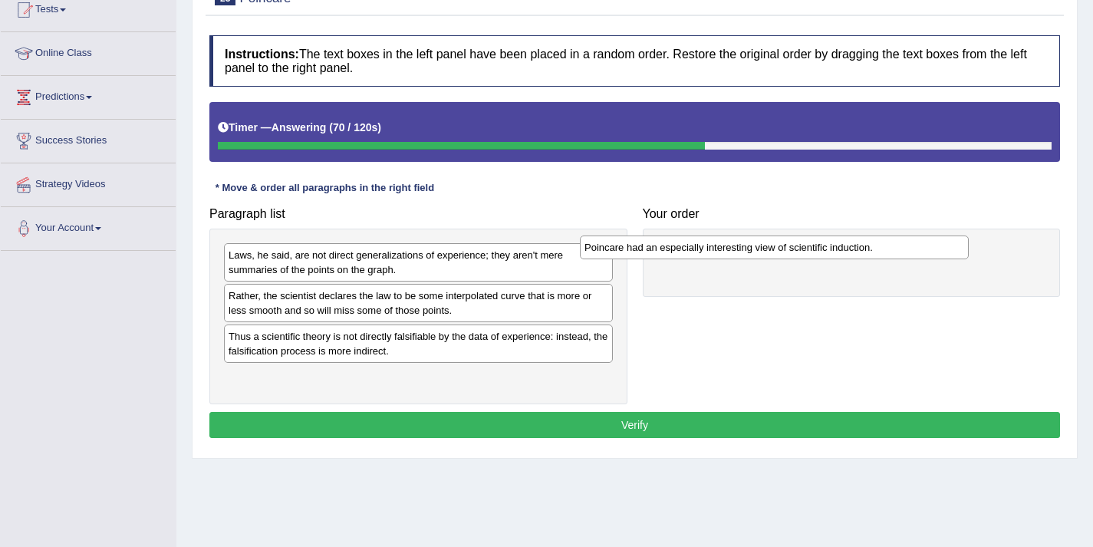
drag, startPoint x: 317, startPoint y: 255, endPoint x: 673, endPoint y: 247, distance: 356.0
click at [673, 247] on div "Poincare had an especially interesting view of scientific induction." at bounding box center [774, 247] width 389 height 24
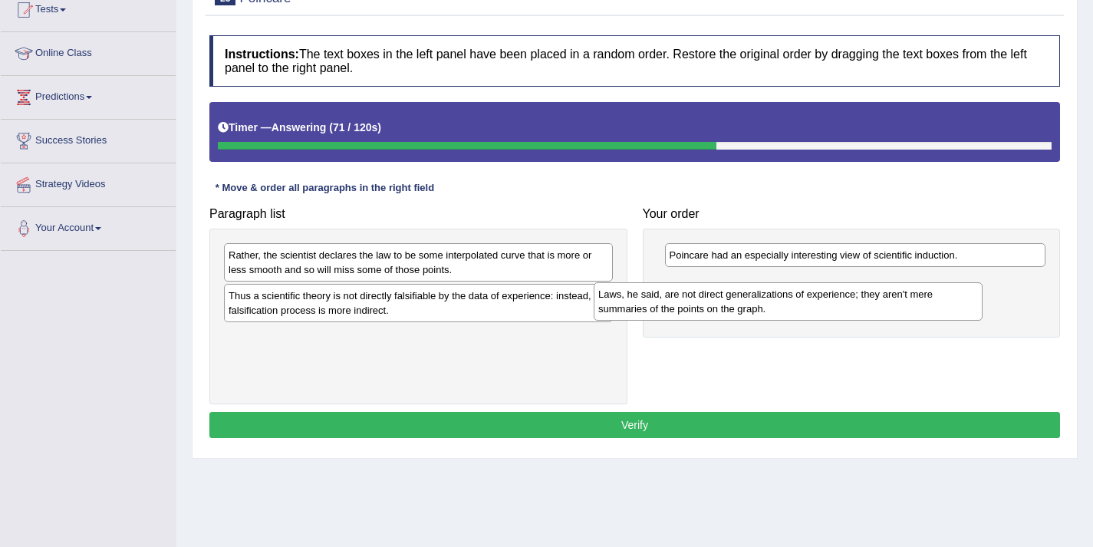
drag, startPoint x: 390, startPoint y: 256, endPoint x: 759, endPoint y: 295, distance: 371.7
click at [759, 295] on div "Laws, he said, are not direct generalizations of experience; they aren't mere s…" at bounding box center [788, 301] width 389 height 38
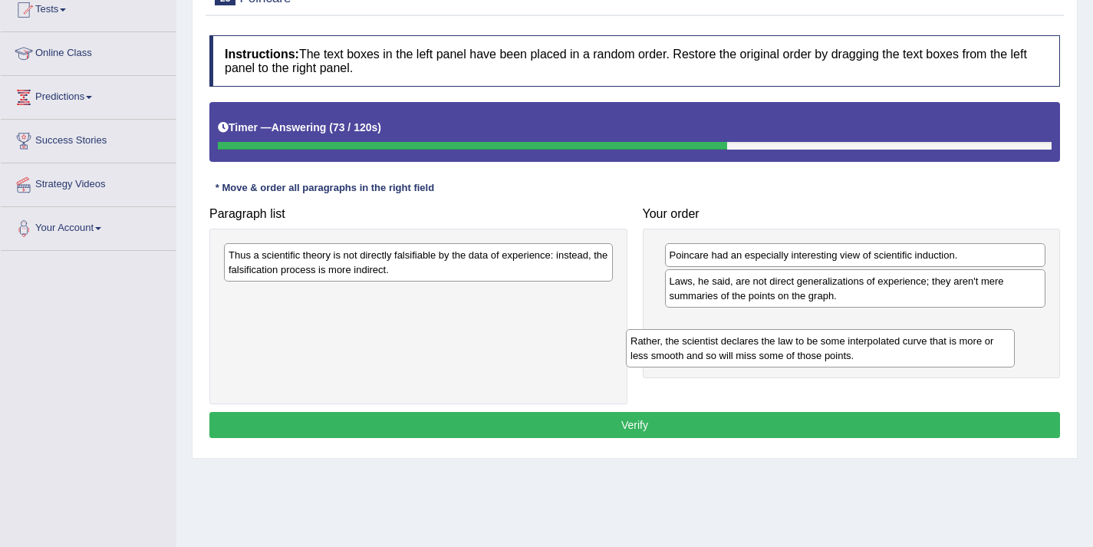
drag, startPoint x: 411, startPoint y: 265, endPoint x: 678, endPoint y: 331, distance: 274.7
click at [811, 345] on div "Rather, the scientist declares the law to be some interpolated curve that is mo…" at bounding box center [820, 348] width 389 height 38
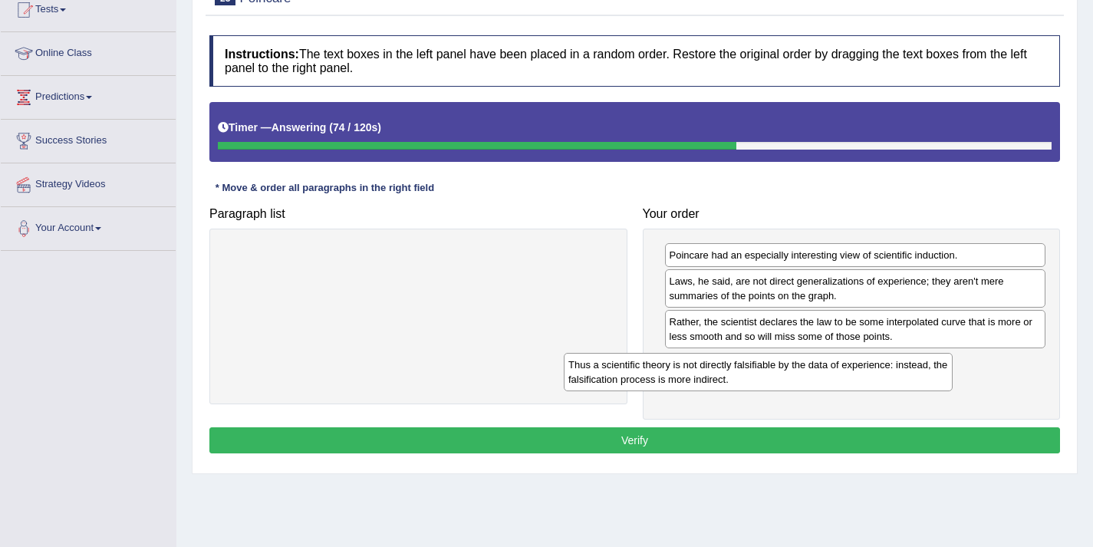
drag, startPoint x: 497, startPoint y: 270, endPoint x: 838, endPoint y: 380, distance: 358.5
click at [838, 379] on div "Thus a scientific theory is not directly falsifiable by the data of experience:…" at bounding box center [758, 372] width 389 height 38
click at [762, 435] on button "Verify" at bounding box center [634, 440] width 851 height 26
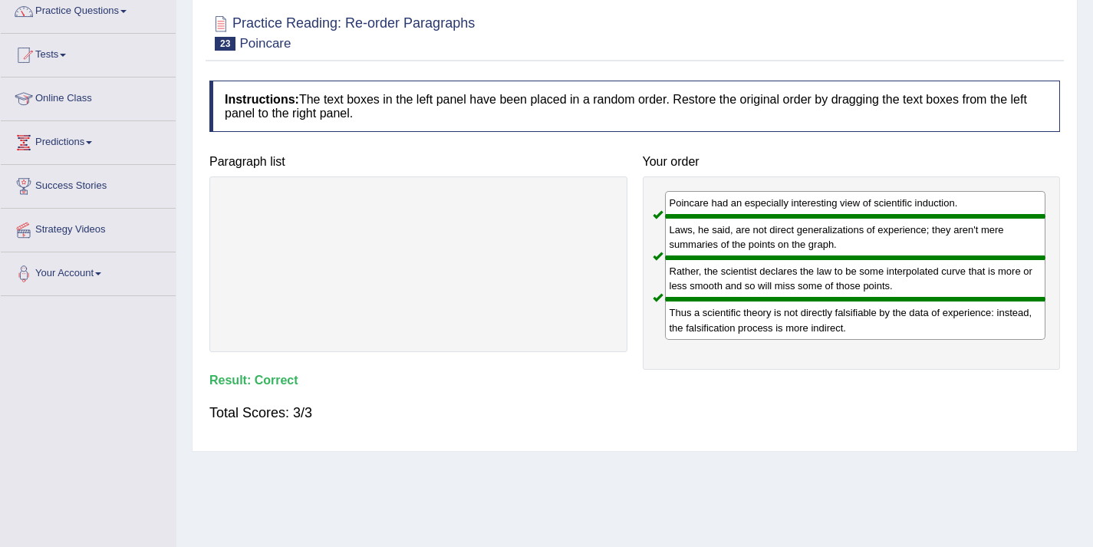
scroll to position [49, 0]
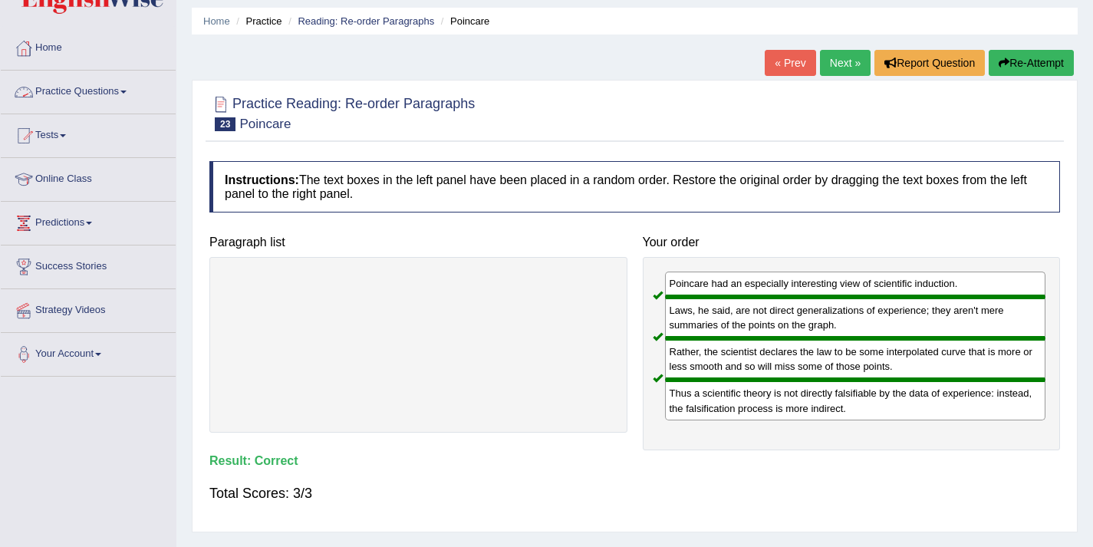
click at [96, 88] on link "Practice Questions" at bounding box center [88, 90] width 175 height 38
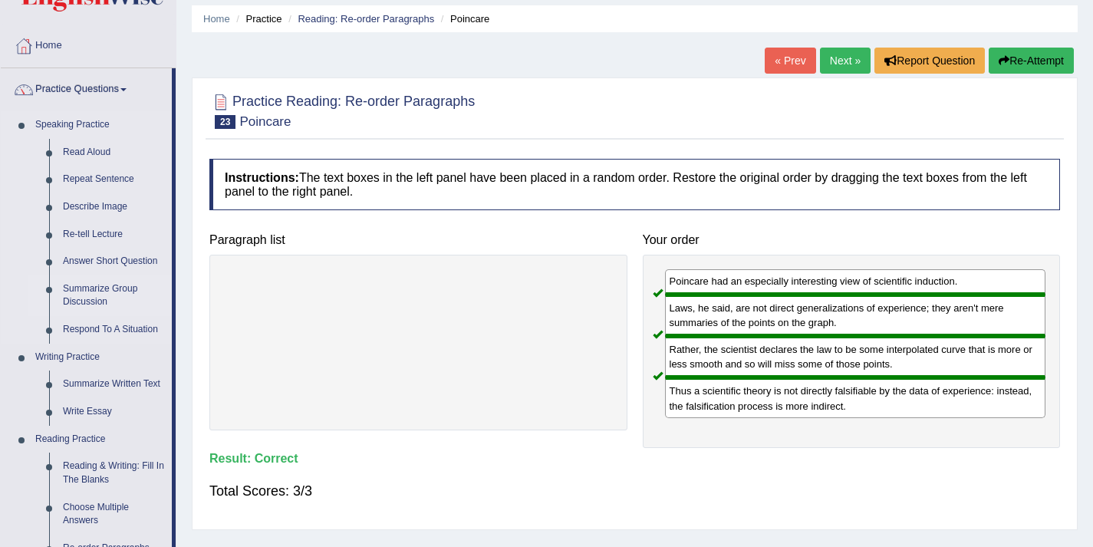
scroll to position [52, 0]
click at [105, 471] on link "Reading & Writing: Fill In The Blanks" at bounding box center [114, 472] width 116 height 41
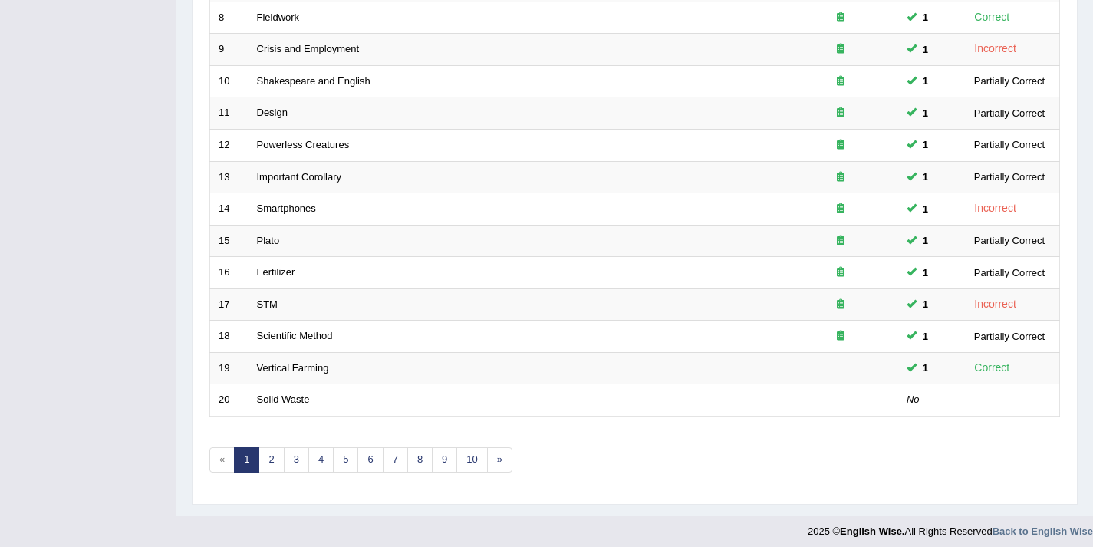
scroll to position [467, 0]
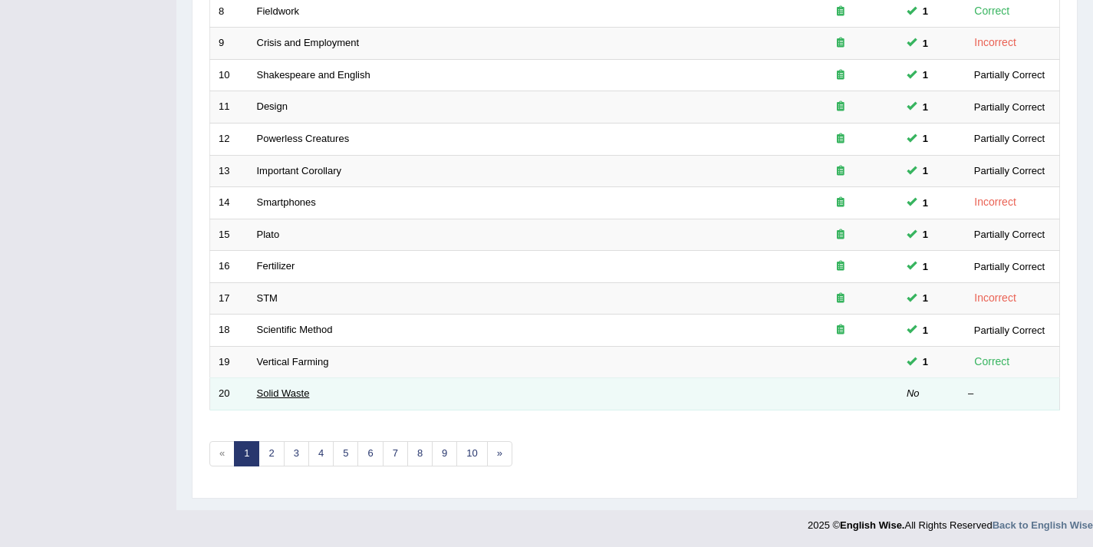
click at [278, 395] on link "Solid Waste" at bounding box center [283, 393] width 53 height 12
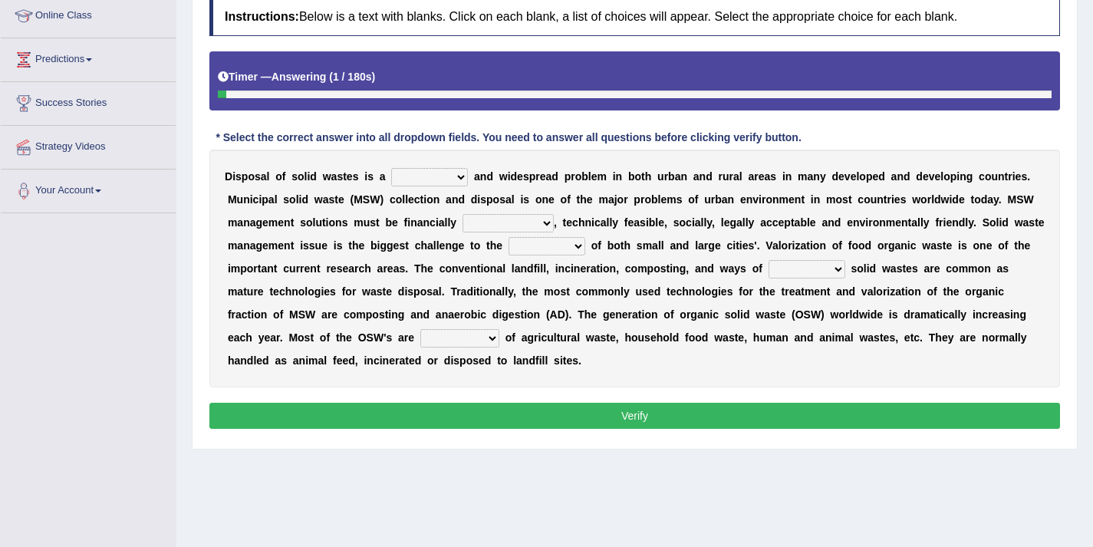
scroll to position [209, 0]
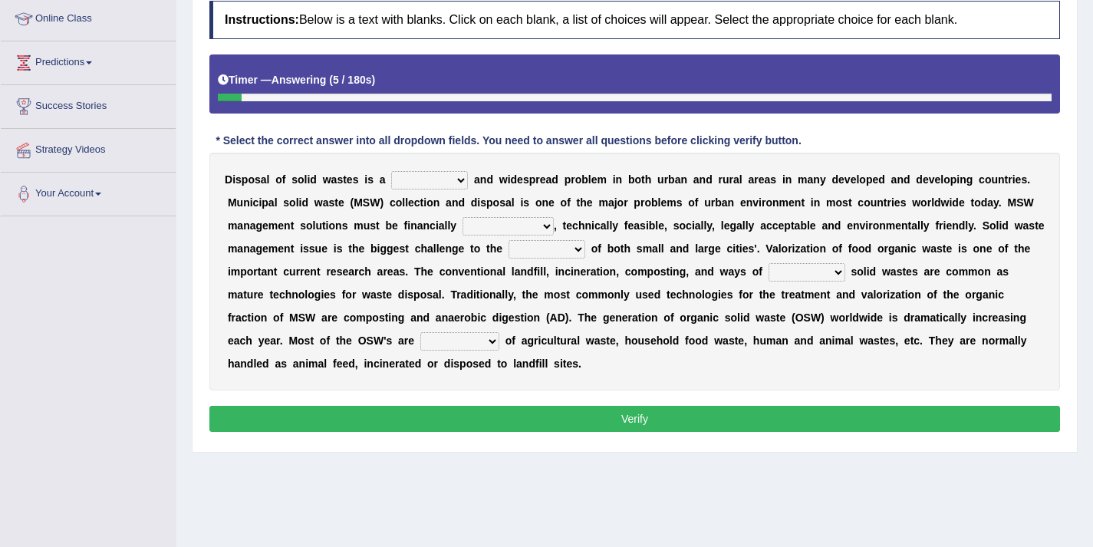
click at [417, 183] on select "slanting stinging stalling shafting" at bounding box center [429, 180] width 77 height 18
click at [495, 228] on select "unattainable sustainable objectionable treasonable" at bounding box center [507, 226] width 91 height 18
select select "sustainable"
click at [522, 244] on select "plants culture authorities history" at bounding box center [546, 249] width 77 height 18
select select "authorities"
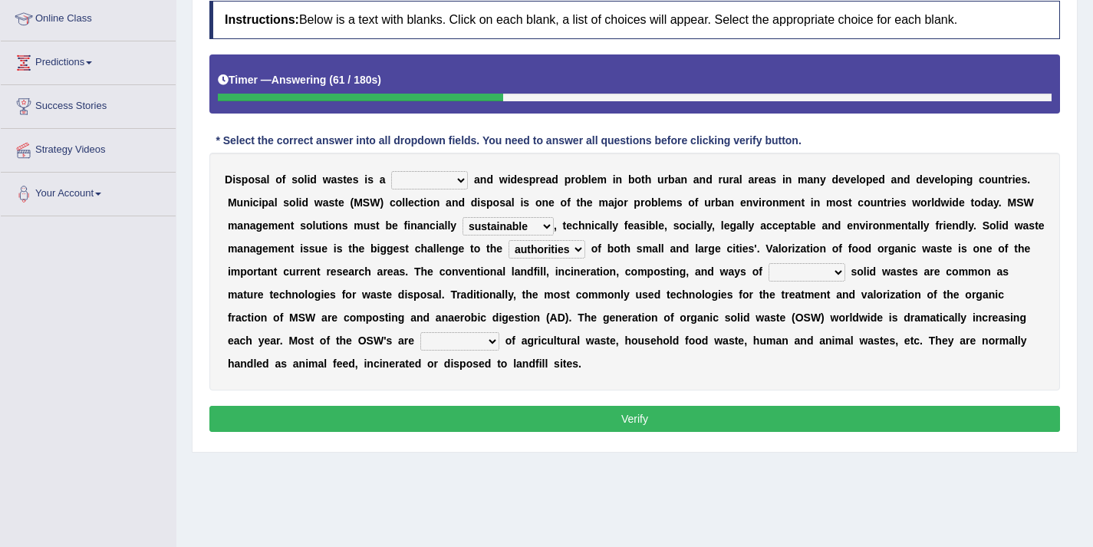
click at [784, 277] on select "reserving preserving deserving handling" at bounding box center [806, 272] width 77 height 18
click at [806, 274] on select "reserving preserving deserving handling" at bounding box center [806, 272] width 77 height 18
select select "handling"
click at [446, 344] on select "composed disposed composing disposing" at bounding box center [459, 341] width 79 height 18
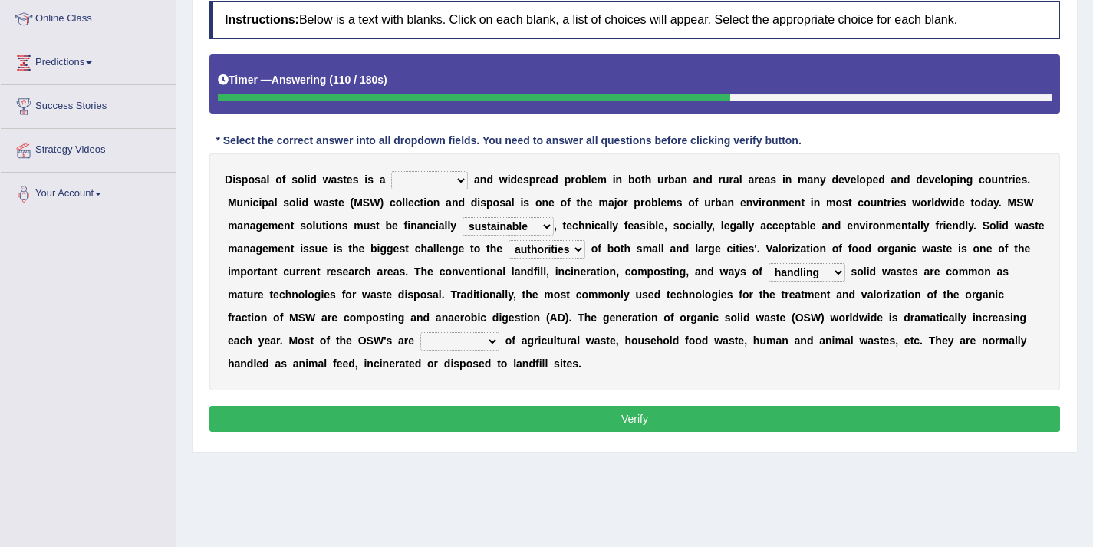
select select "disposed"
click at [416, 179] on select "slanting stinging stalling shafting" at bounding box center [429, 180] width 77 height 18
select select "stalling"
click at [617, 413] on button "Verify" at bounding box center [634, 419] width 851 height 26
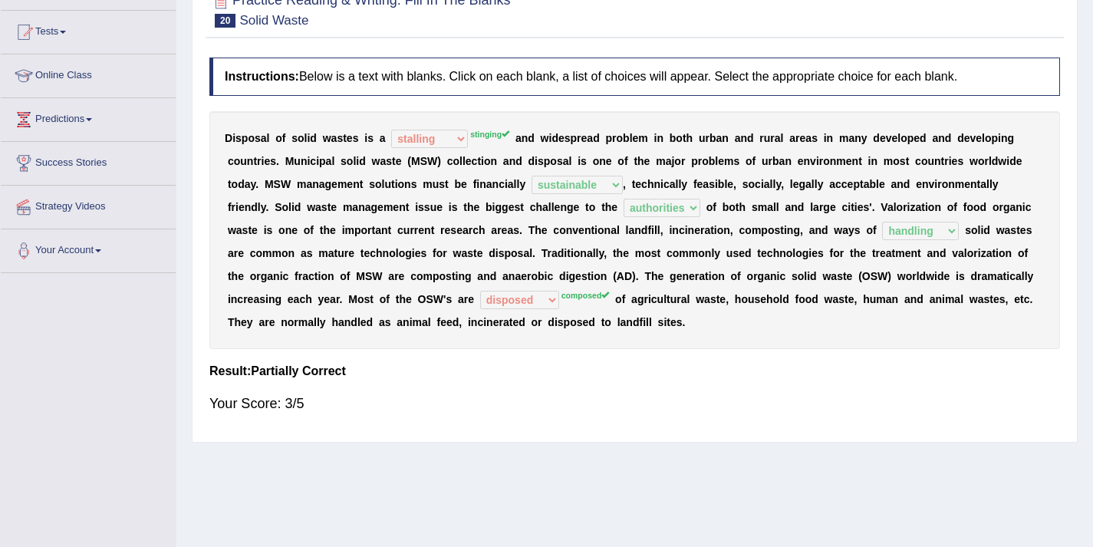
scroll to position [152, 0]
click at [554, 364] on div "Instructions: Below is a text with blanks. Click on each blank, a list of choic…" at bounding box center [635, 243] width 858 height 384
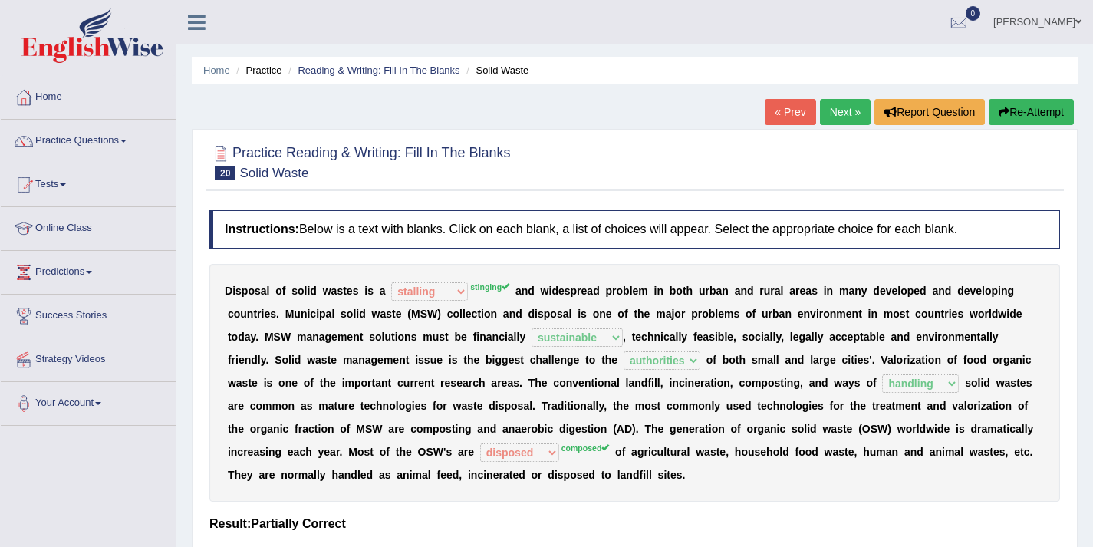
click at [827, 111] on link "Next »" at bounding box center [845, 112] width 51 height 26
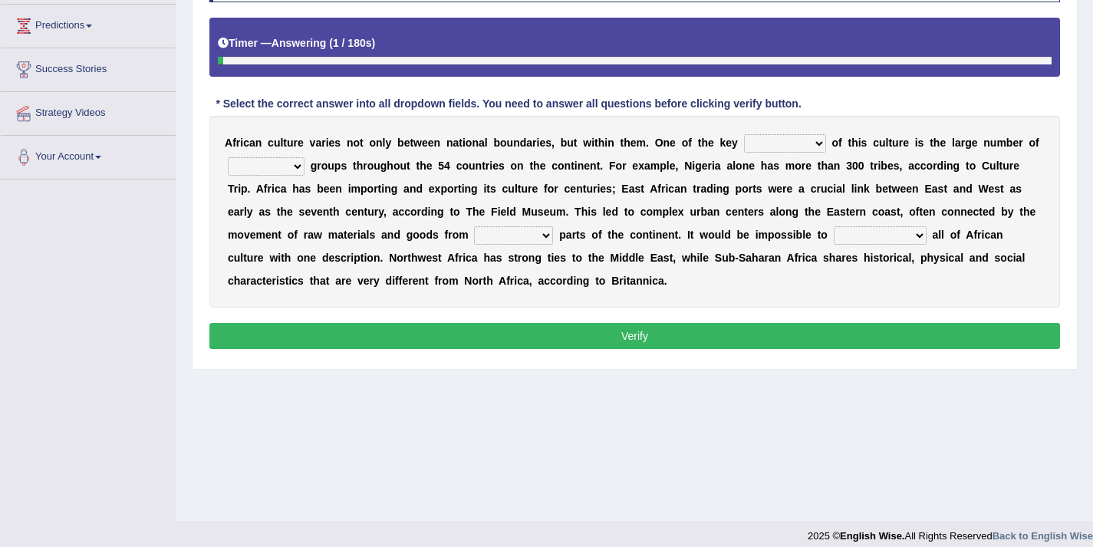
scroll to position [231, 0]
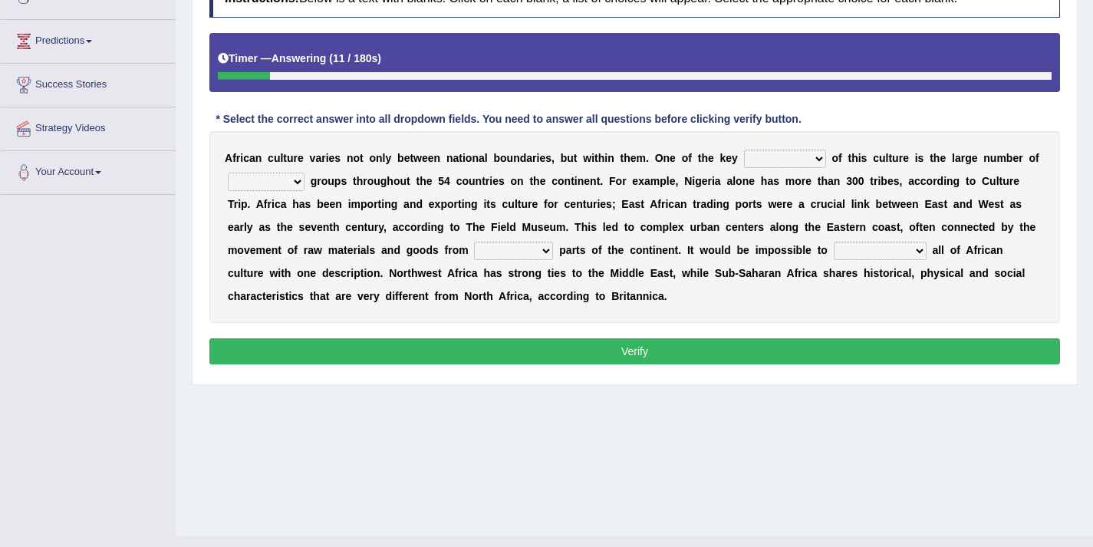
click at [758, 164] on select "conjectures features issues doubts" at bounding box center [785, 159] width 82 height 18
select select "features"
click at [265, 188] on select "ethic ethnic eugenic epic" at bounding box center [266, 182] width 77 height 18
click at [276, 179] on select "ethic ethnic eugenic epic" at bounding box center [266, 182] width 77 height 18
select select "ethnic"
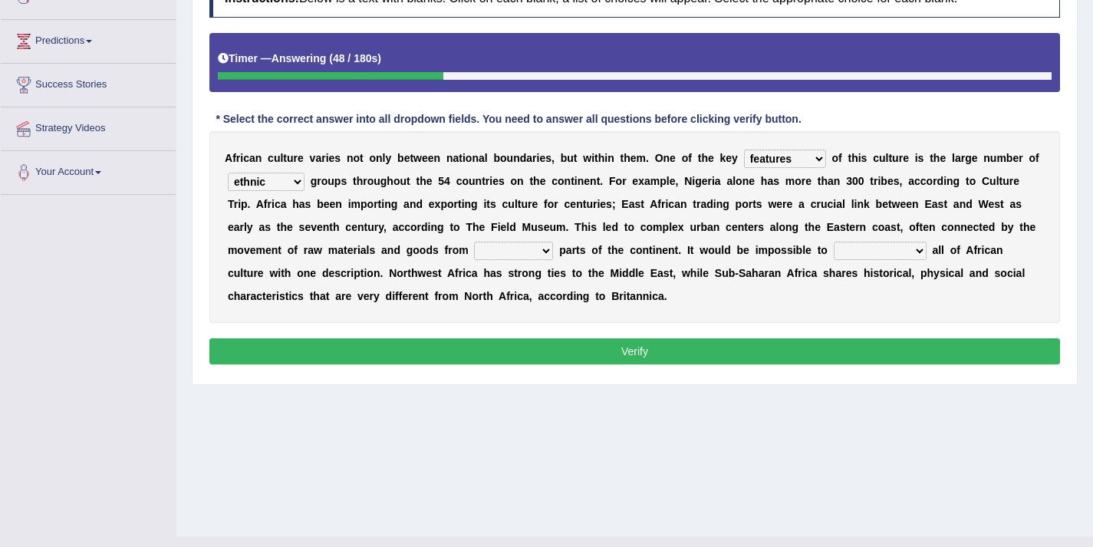
click at [489, 250] on select "forelocked interlocked unlocked landlocked" at bounding box center [513, 251] width 79 height 18
click at [853, 254] on select "characterize conceptualize symbolize synthesize" at bounding box center [880, 251] width 93 height 18
select select "conceptualize"
click at [532, 255] on select "forelocked interlocked unlocked landlocked" at bounding box center [513, 251] width 79 height 18
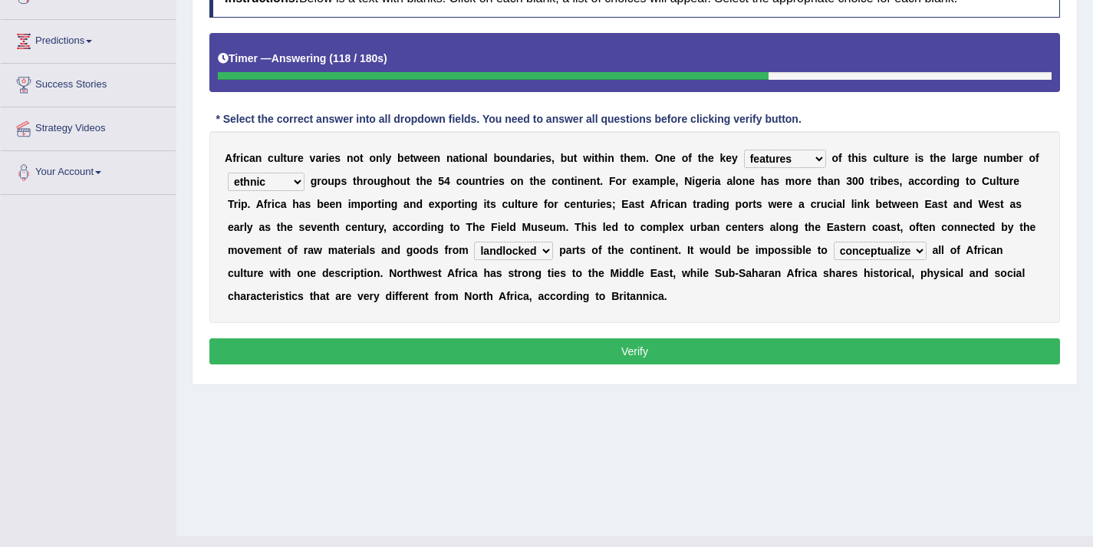
click at [540, 255] on select "forelocked interlocked unlocked landlocked" at bounding box center [513, 251] width 79 height 18
select select "unlocked"
click at [627, 345] on button "Verify" at bounding box center [634, 351] width 851 height 26
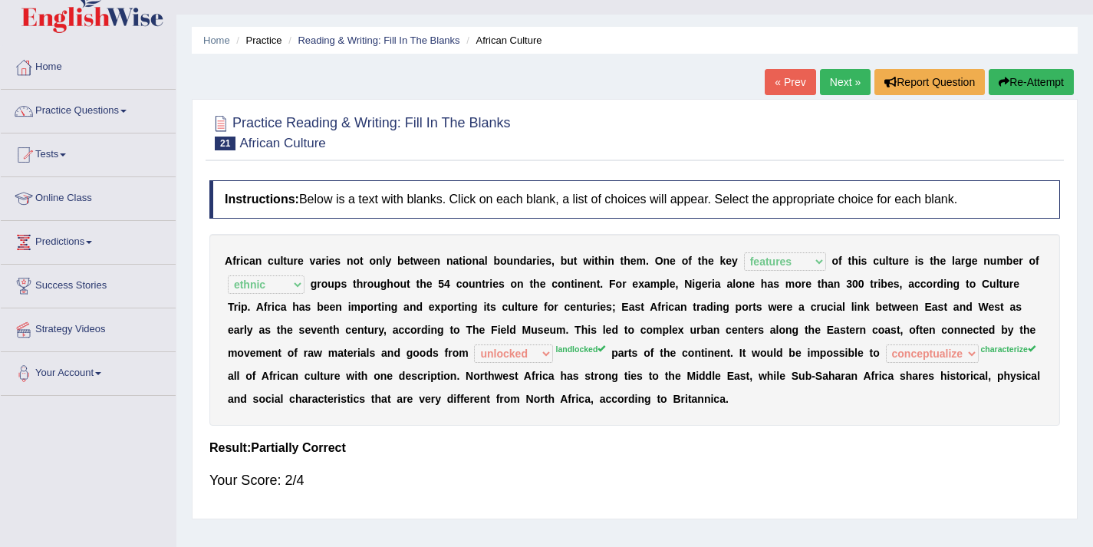
scroll to position [0, 0]
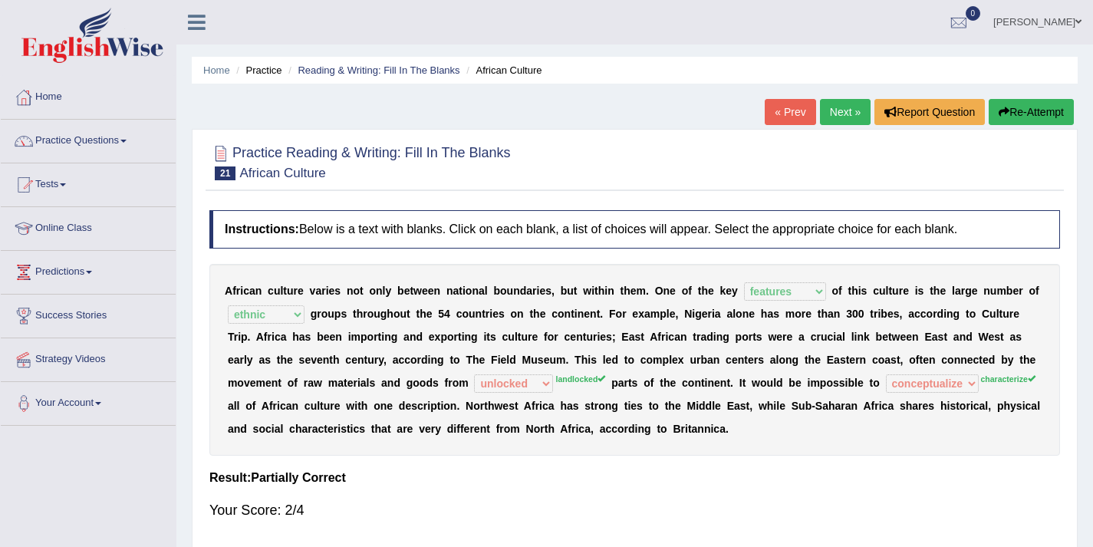
click at [827, 110] on link "Next »" at bounding box center [845, 112] width 51 height 26
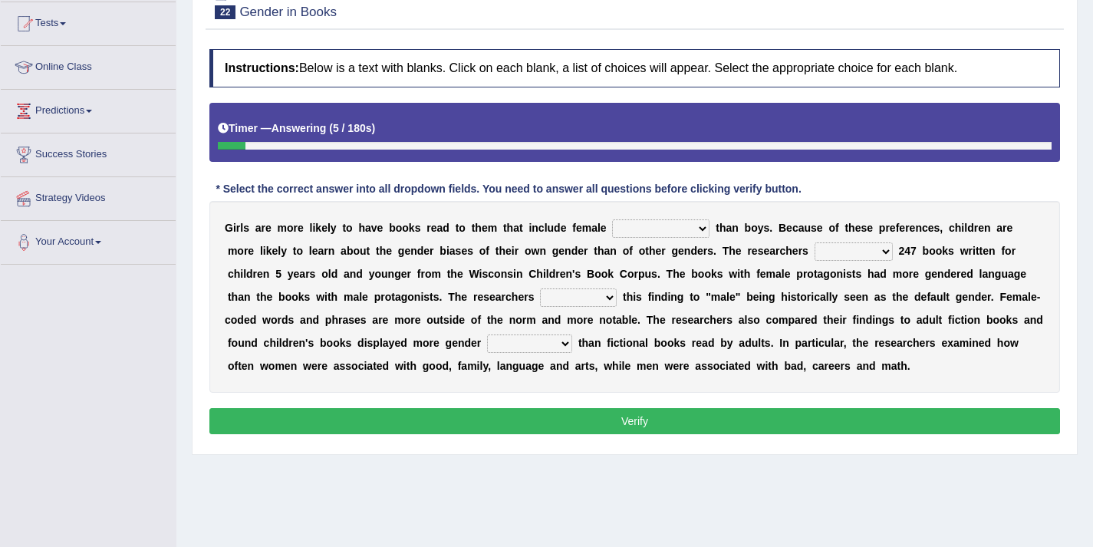
click at [632, 221] on select "protagonists cosmogonists agonists expressionists" at bounding box center [660, 228] width 97 height 18
select select "protagonists"
click at [814, 253] on select "hydrolyzed paralyzed catalyzed analyzed" at bounding box center [853, 251] width 78 height 18
select select "analyzed"
click at [540, 297] on select "contribute tribute distribute attribute" at bounding box center [578, 297] width 77 height 18
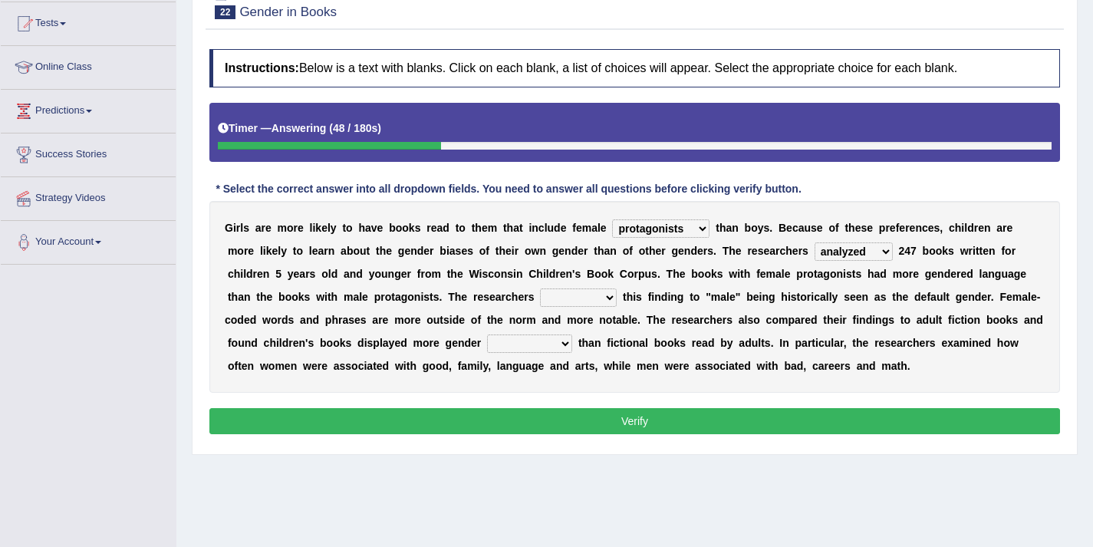
select select "attribute"
click at [487, 341] on select "stereotypes teletypes prototypes electrotypes" at bounding box center [529, 343] width 85 height 18
select select "stereotypes"
click at [630, 416] on button "Verify" at bounding box center [634, 421] width 851 height 26
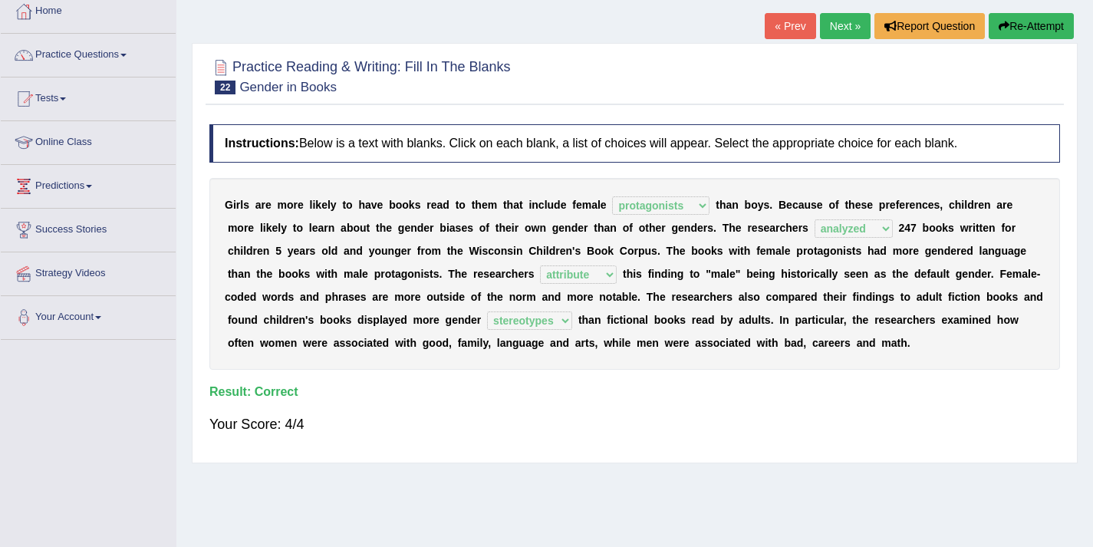
scroll to position [21, 0]
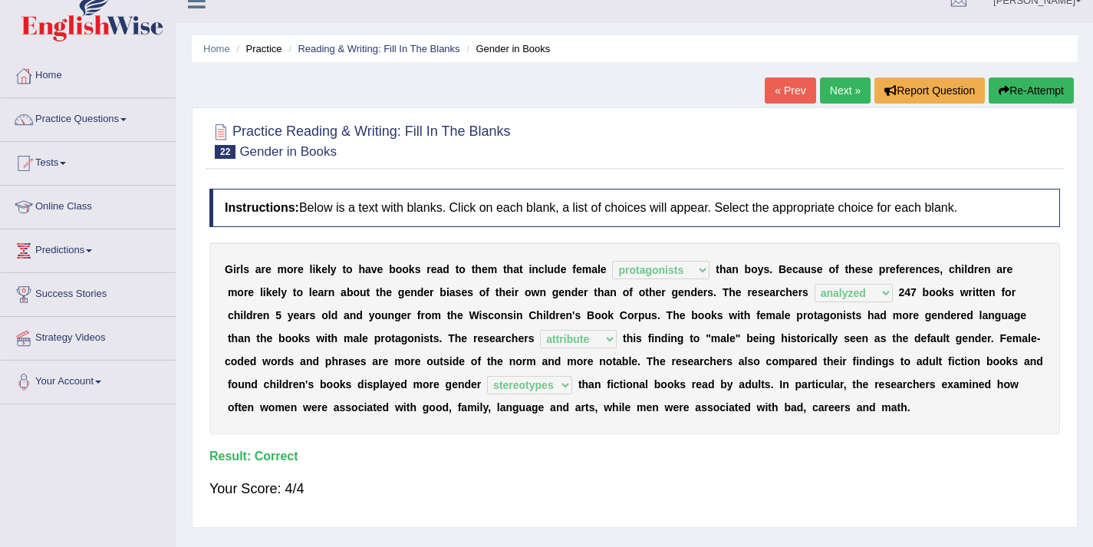
click at [837, 96] on link "Next »" at bounding box center [845, 90] width 51 height 26
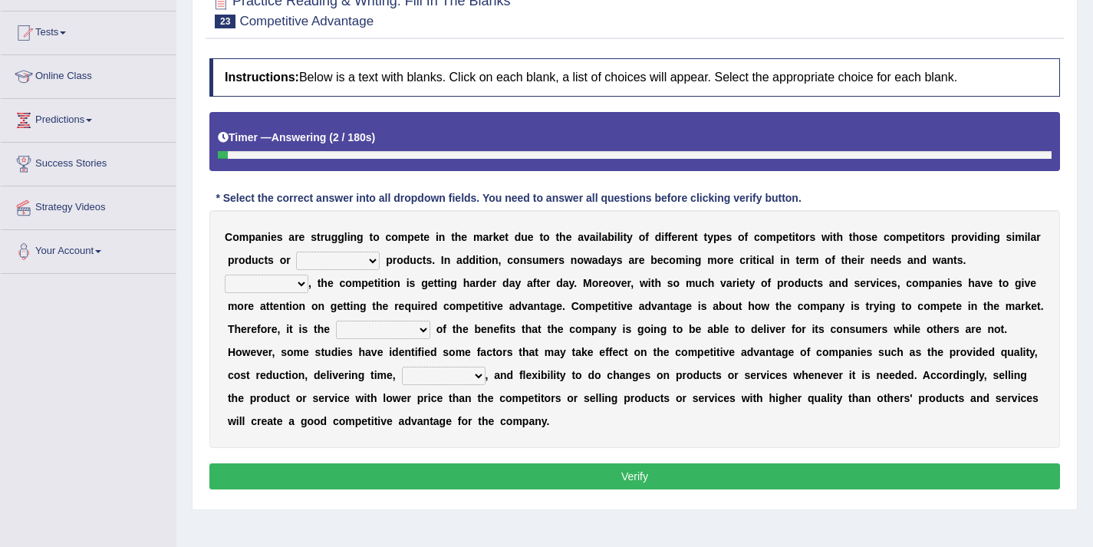
scroll to position [153, 0]
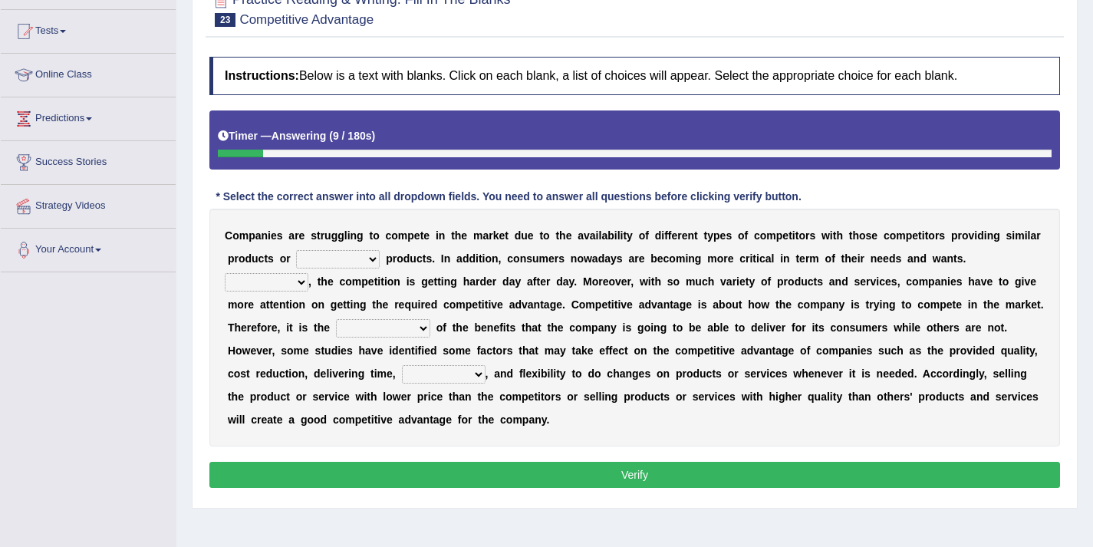
click at [332, 263] on select "constitution restitution substitution institution" at bounding box center [338, 259] width 84 height 18
select select "substitution"
click at [261, 285] on select "However Instead Additionally Therefore" at bounding box center [267, 282] width 84 height 18
click at [262, 285] on select "However Instead Additionally Therefore" at bounding box center [267, 282] width 84 height 18
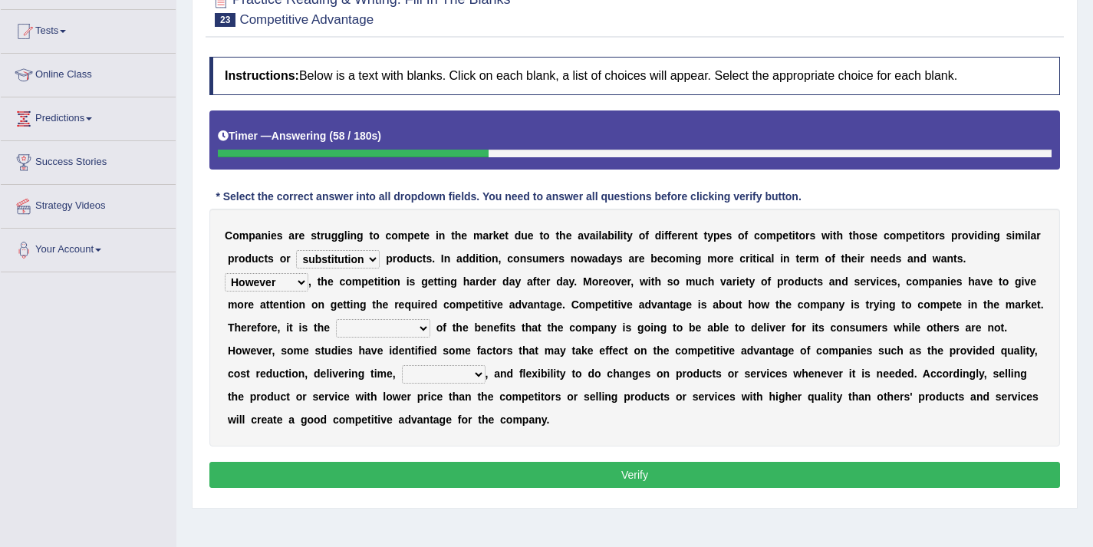
select select "Additionally"
click at [402, 328] on select "dissemination ordination determination incarnation" at bounding box center [383, 328] width 94 height 18
click at [413, 332] on select "dissemination ordination determination incarnation" at bounding box center [383, 328] width 94 height 18
select select "dissemination"
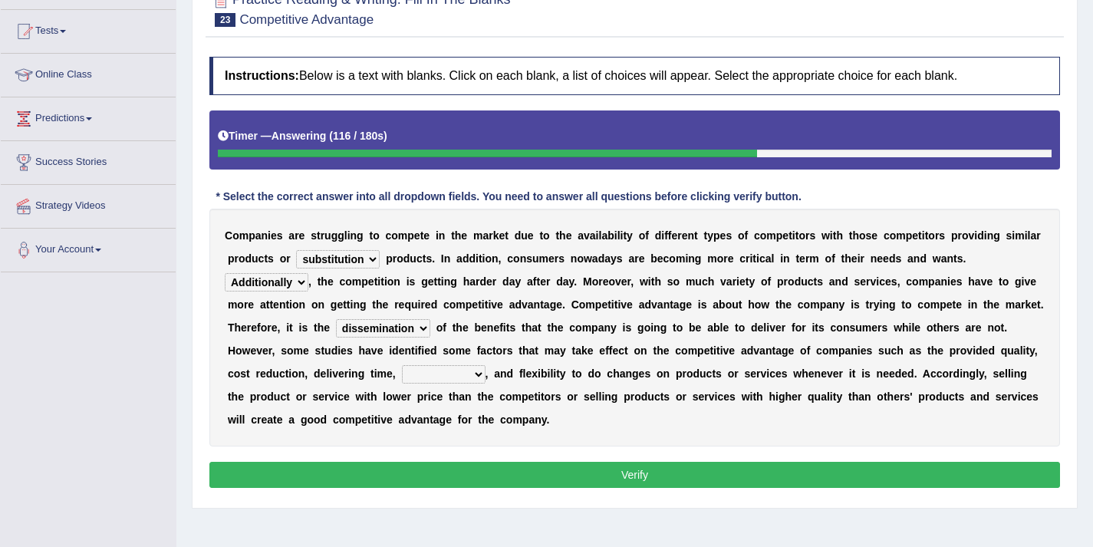
click at [479, 373] on select "captivation aggregation deprivation innovation" at bounding box center [444, 374] width 84 height 18
select select "captivation"
click at [593, 472] on button "Verify" at bounding box center [634, 475] width 851 height 26
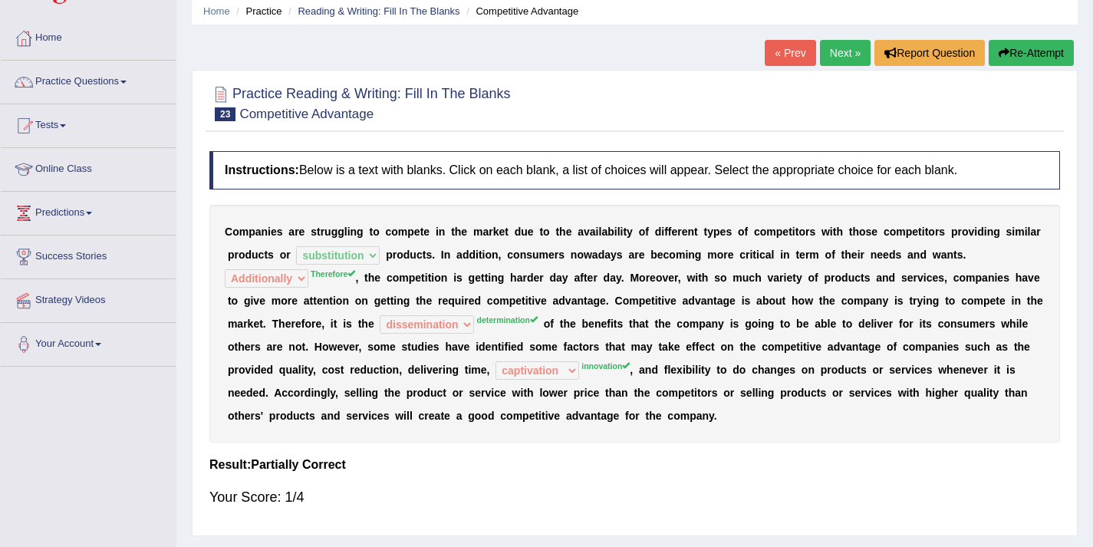
scroll to position [0, 0]
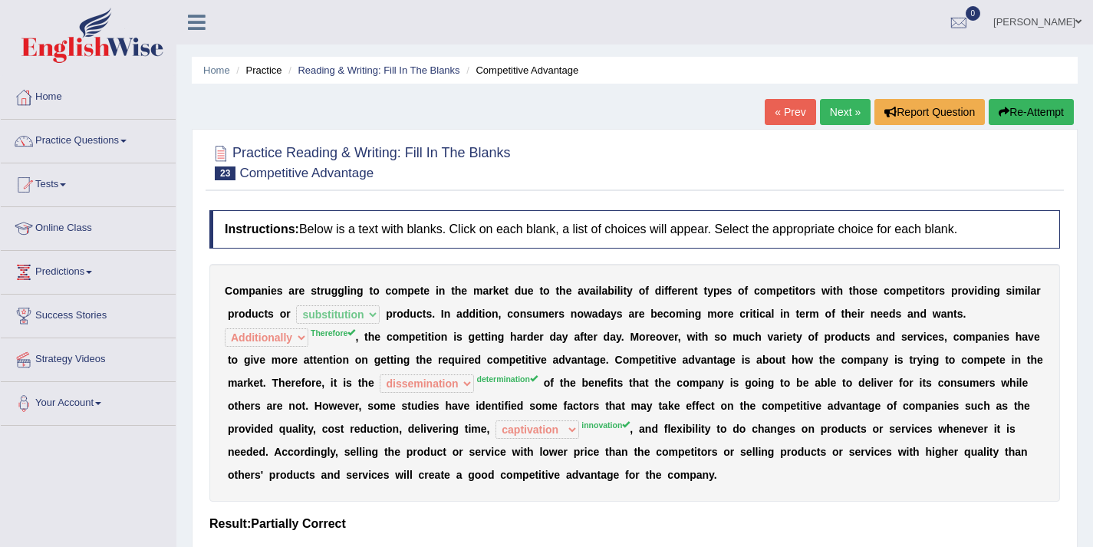
click at [837, 116] on link "Next »" at bounding box center [845, 112] width 51 height 26
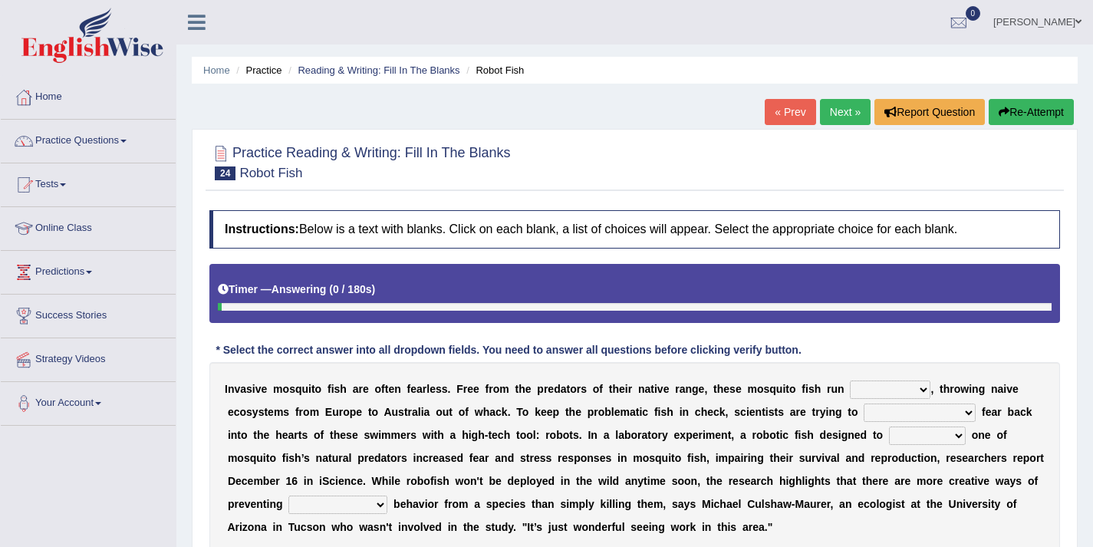
scroll to position [137, 0]
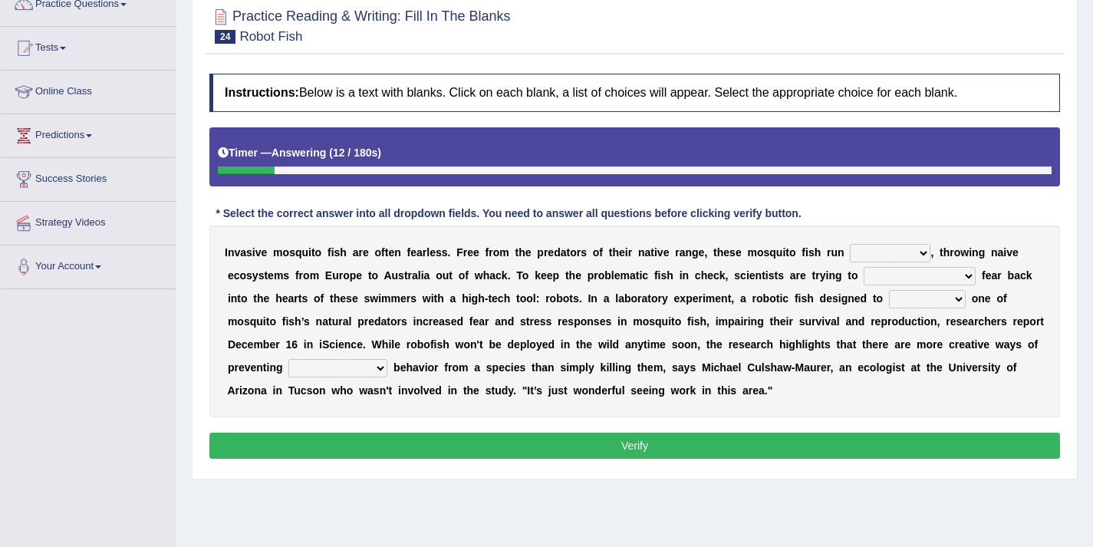
click at [860, 253] on select "occupant flippant rampant concordant" at bounding box center [890, 253] width 81 height 18
click at [862, 252] on select "occupant flippant rampant concordant" at bounding box center [890, 253] width 81 height 18
click at [887, 279] on select "accept spike strike drake" at bounding box center [920, 276] width 112 height 18
select select "strike"
click at [889, 299] on select "bequest mimic battle conquest" at bounding box center [927, 299] width 77 height 18
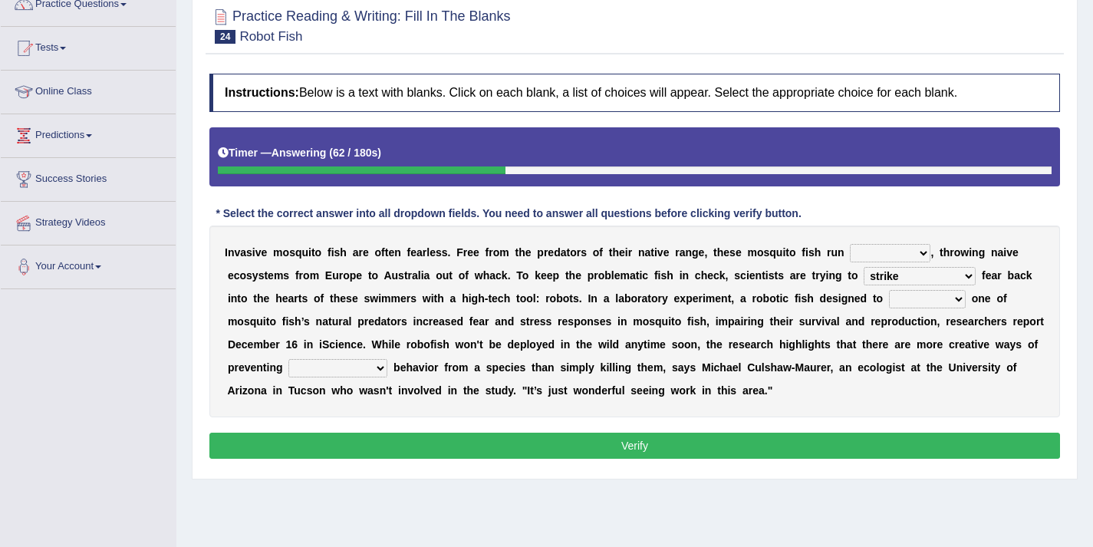
select select "battle"
click at [279, 377] on div "I n v a s i v e m o s q u i t o f i s h a r e o f t e n f e a r l e s s . F r e…" at bounding box center [634, 321] width 851 height 192
click at [288, 372] on select "unprivileged unprecedented uncharted unwanted" at bounding box center [337, 368] width 99 height 18
select select "unwanted"
click at [890, 249] on select "occupant flippant rampant concordant" at bounding box center [890, 253] width 81 height 18
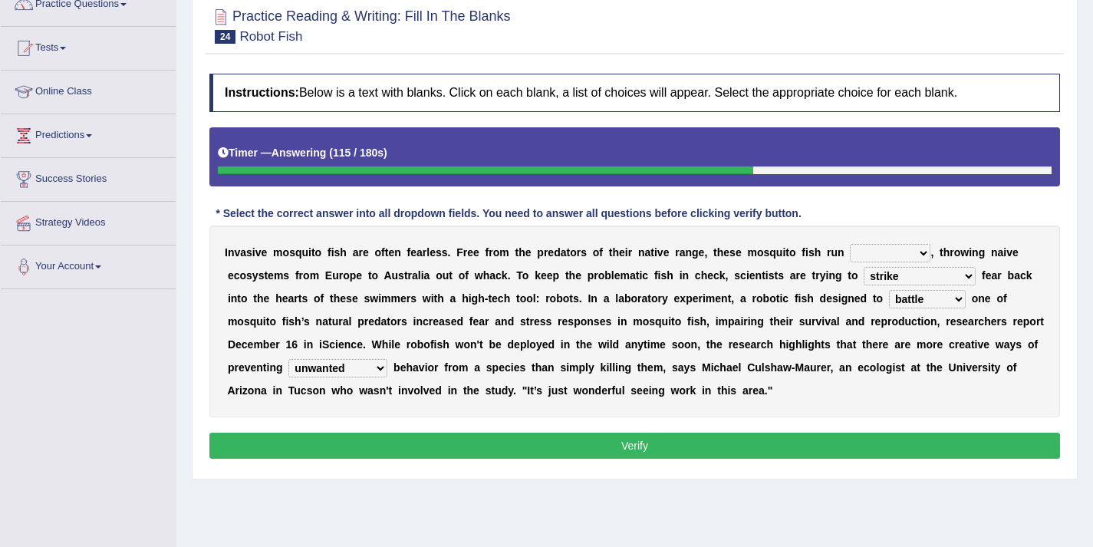
select select "concordant"
click at [731, 445] on button "Verify" at bounding box center [634, 446] width 851 height 26
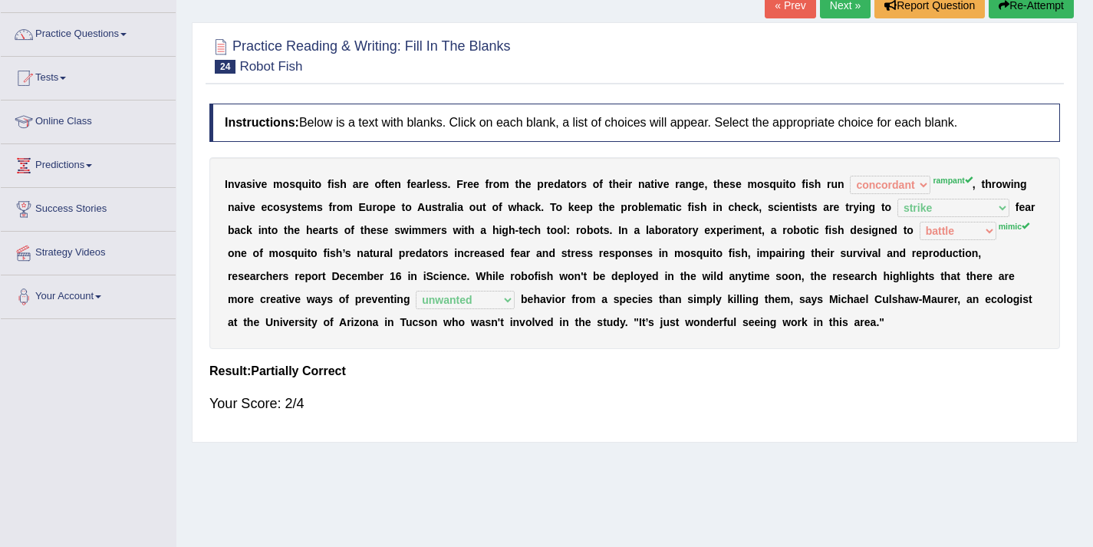
scroll to position [104, 0]
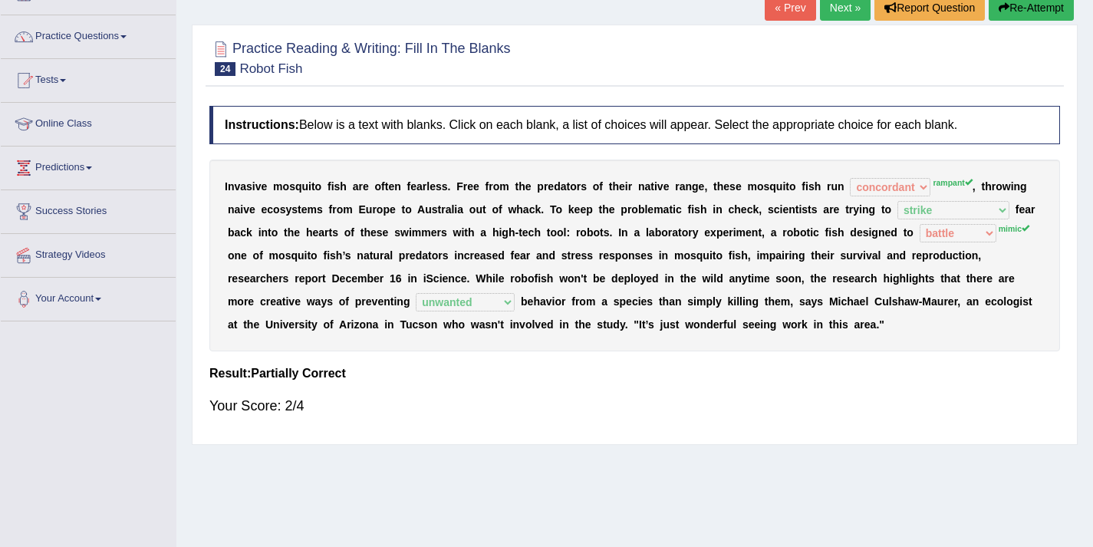
click at [828, 12] on link "Next »" at bounding box center [845, 8] width 51 height 26
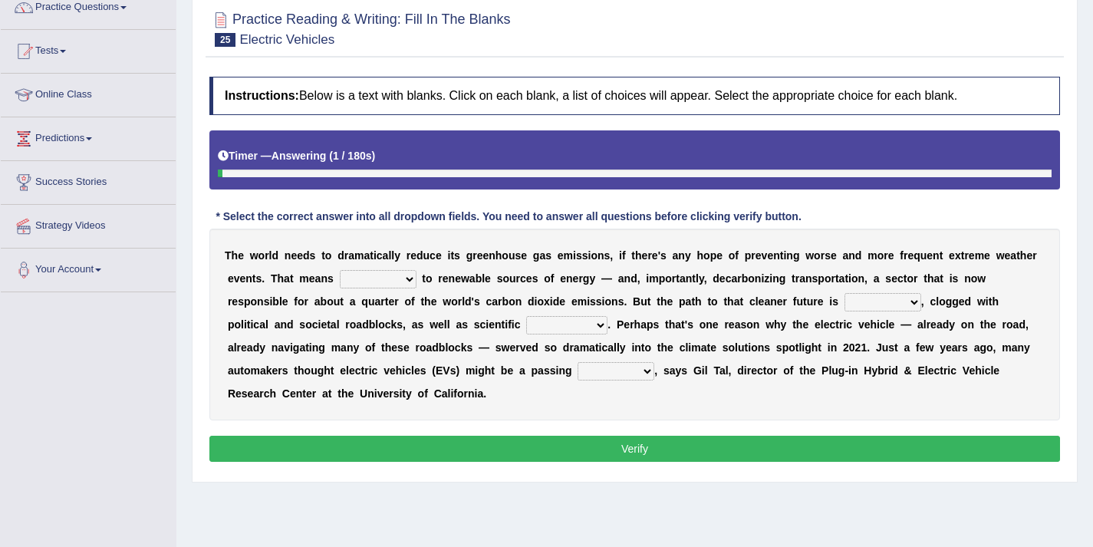
scroll to position [161, 0]
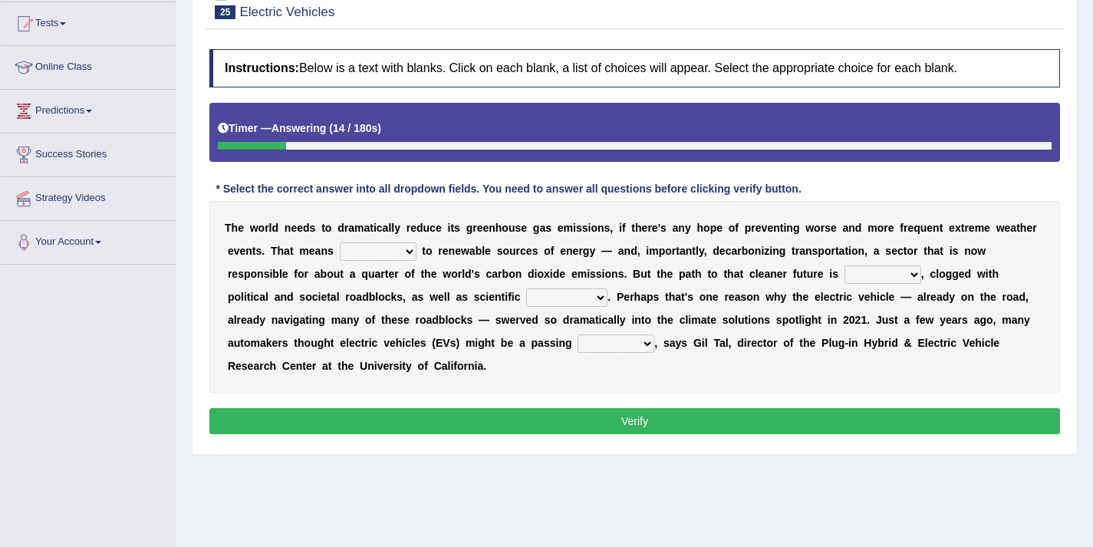
click at [365, 252] on select "grafting drafting crafting shifting" at bounding box center [378, 251] width 77 height 18
select select "shifting"
click at [879, 274] on select "daunting daunted daunt dauntless" at bounding box center [882, 274] width 77 height 18
select select "dauntless"
click at [565, 297] on select "spectacles obstacles tentacles receptacles" at bounding box center [566, 297] width 81 height 18
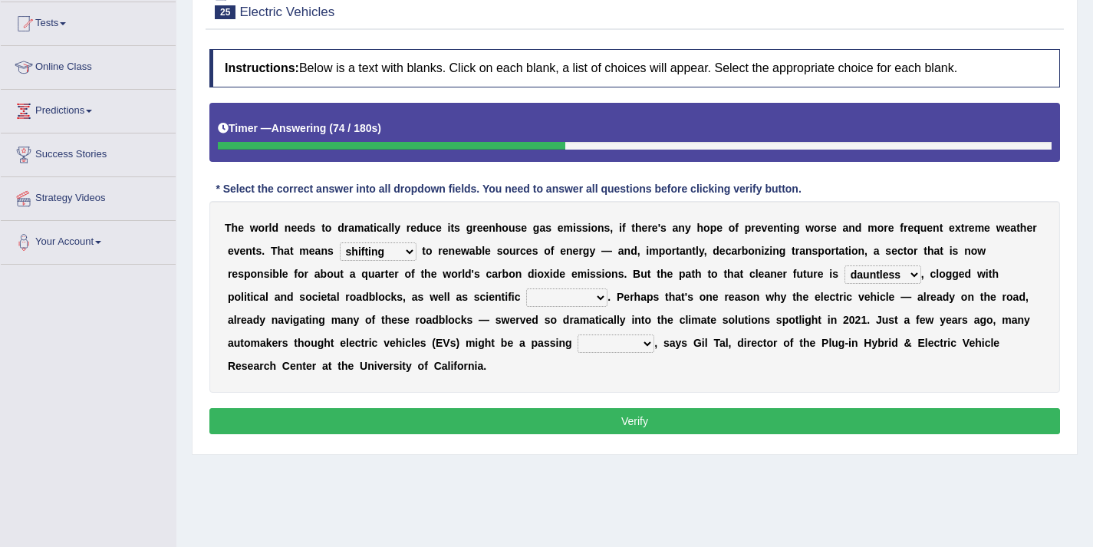
select select "obstacles"
click at [593, 340] on select "fad gad tad lad" at bounding box center [616, 343] width 77 height 18
click at [604, 344] on select "fad gad tad lad" at bounding box center [616, 343] width 77 height 18
select select "fad"
click at [865, 272] on select "daunting daunted daunt dauntless" at bounding box center [882, 274] width 77 height 18
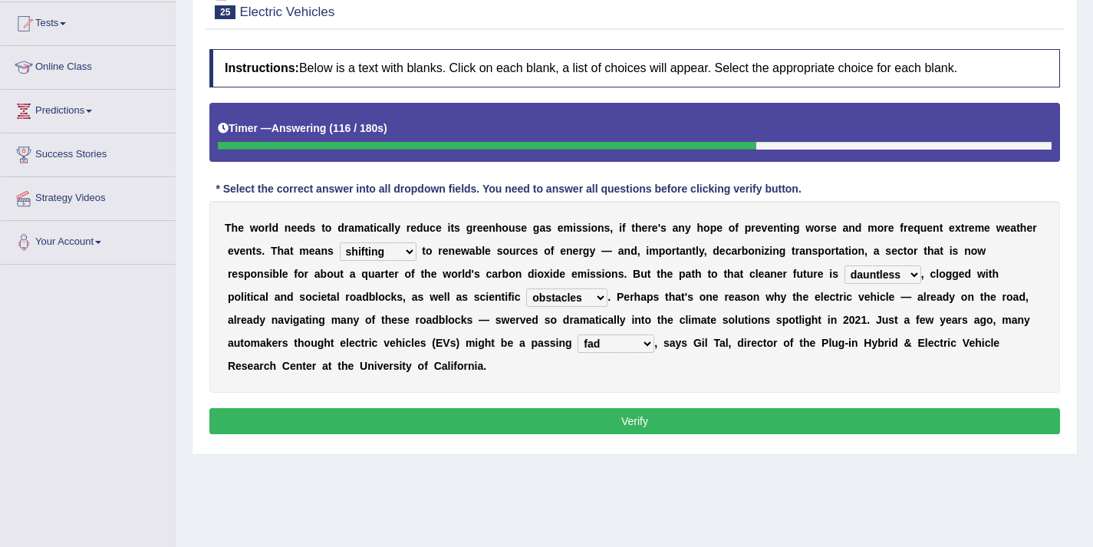
select select "daunted"
click at [772, 419] on button "Verify" at bounding box center [634, 421] width 851 height 26
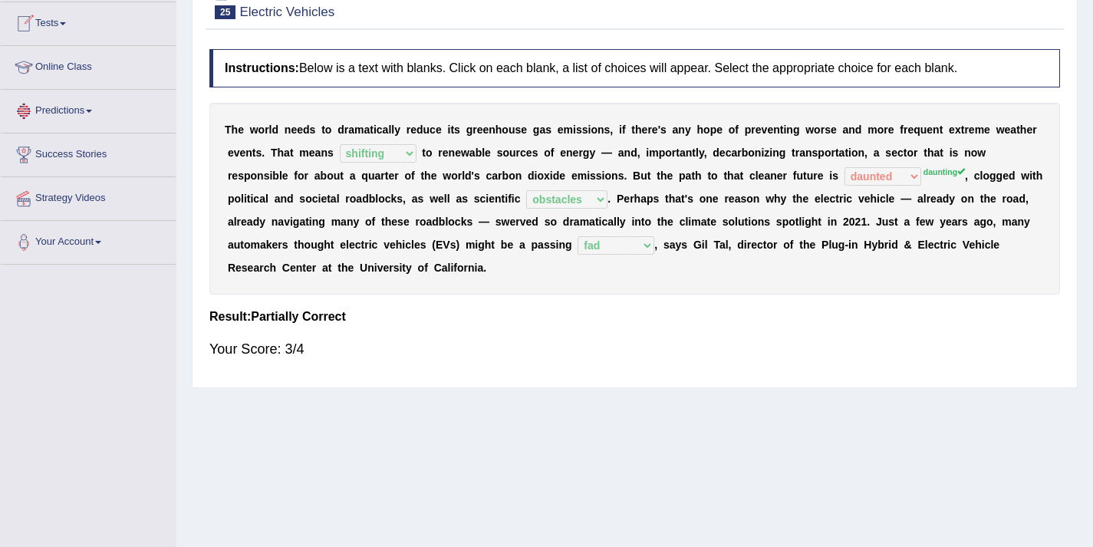
scroll to position [21, 0]
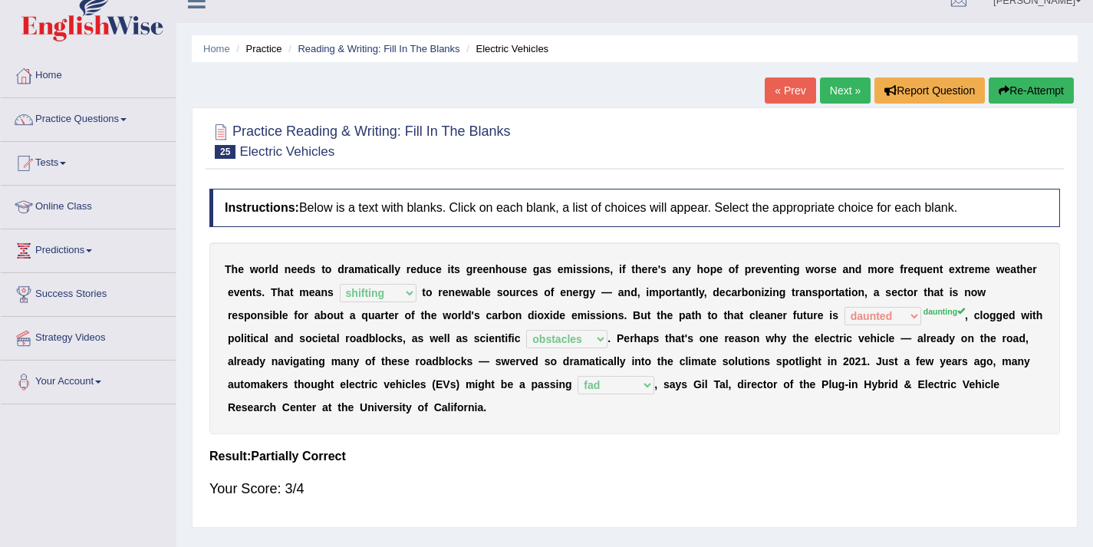
click at [842, 84] on link "Next »" at bounding box center [845, 90] width 51 height 26
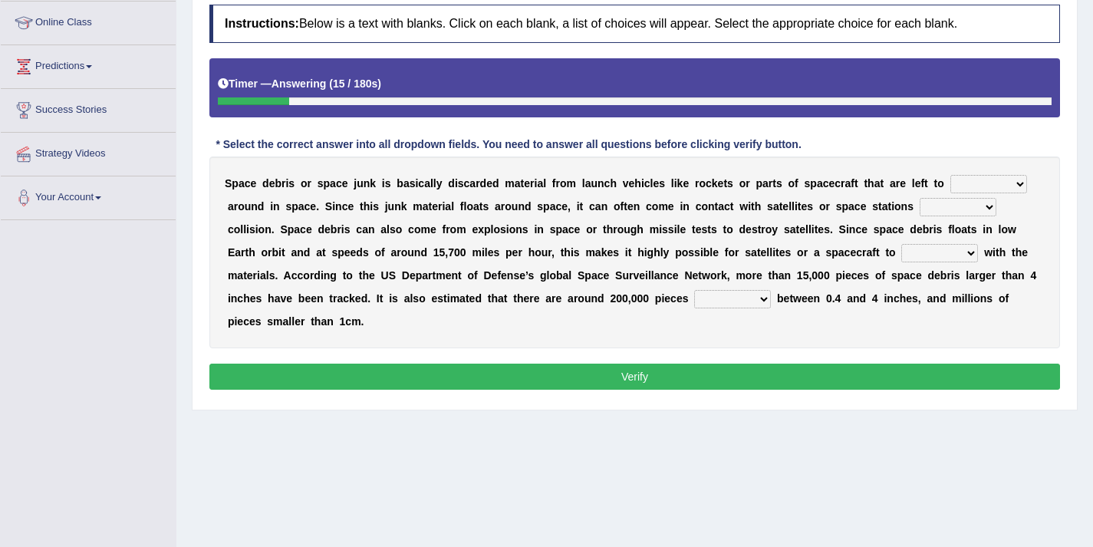
click at [995, 184] on select "twist center roam loll" at bounding box center [988, 184] width 77 height 18
select select "roam"
click at [941, 209] on select "risks risk risked risking" at bounding box center [958, 207] width 77 height 18
select select "risking"
click at [912, 252] on select "collect collate collide collocate" at bounding box center [939, 253] width 77 height 18
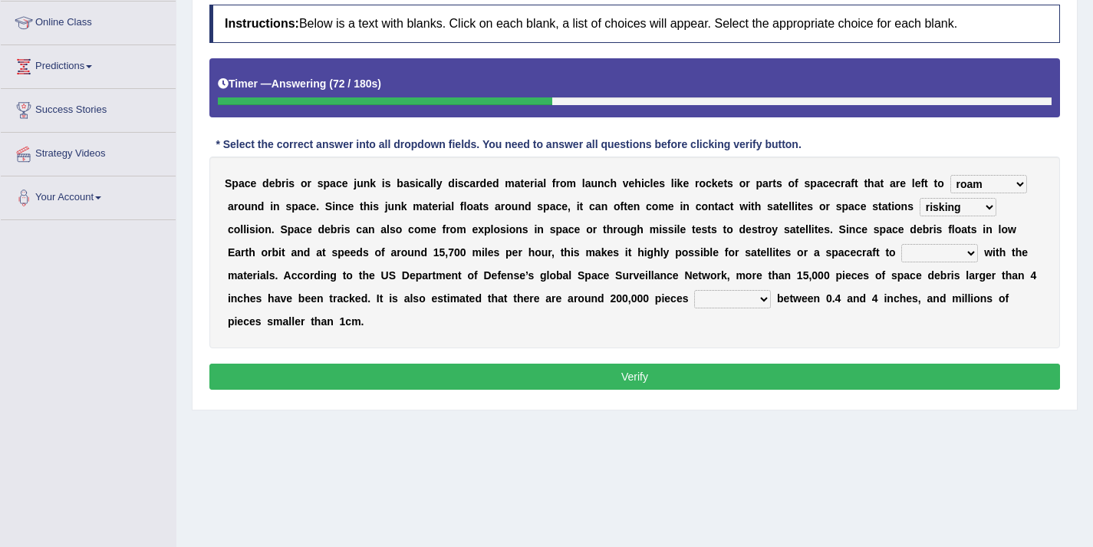
select select "collide"
click at [914, 255] on select "collect collate collide collocate" at bounding box center [939, 253] width 77 height 18
click at [717, 301] on select "sized sizing size sizes" at bounding box center [732, 299] width 77 height 18
select select "sizing"
click at [745, 378] on button "Verify" at bounding box center [634, 377] width 851 height 26
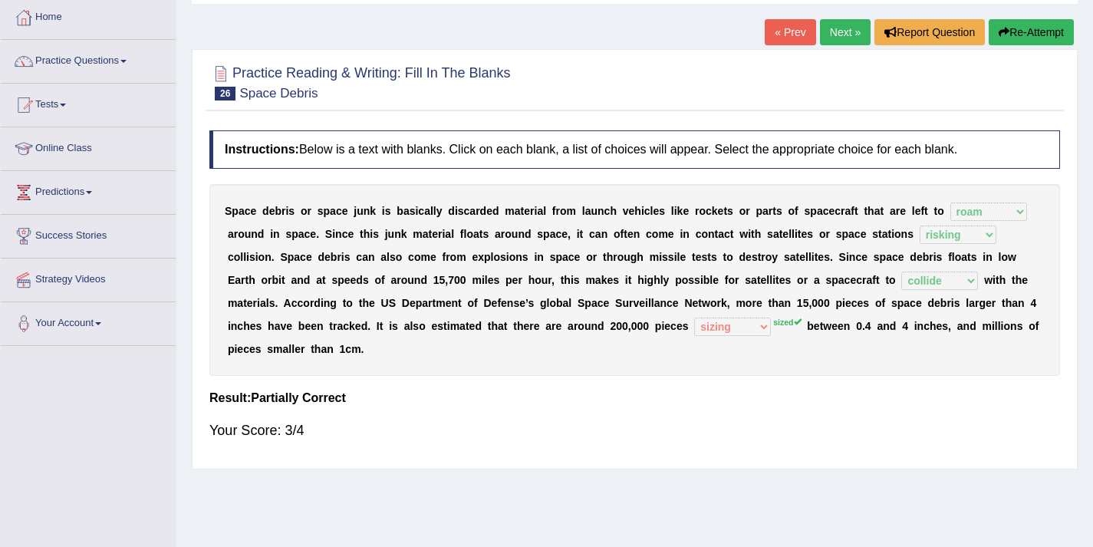
scroll to position [80, 0]
